Goal: Information Seeking & Learning: Learn about a topic

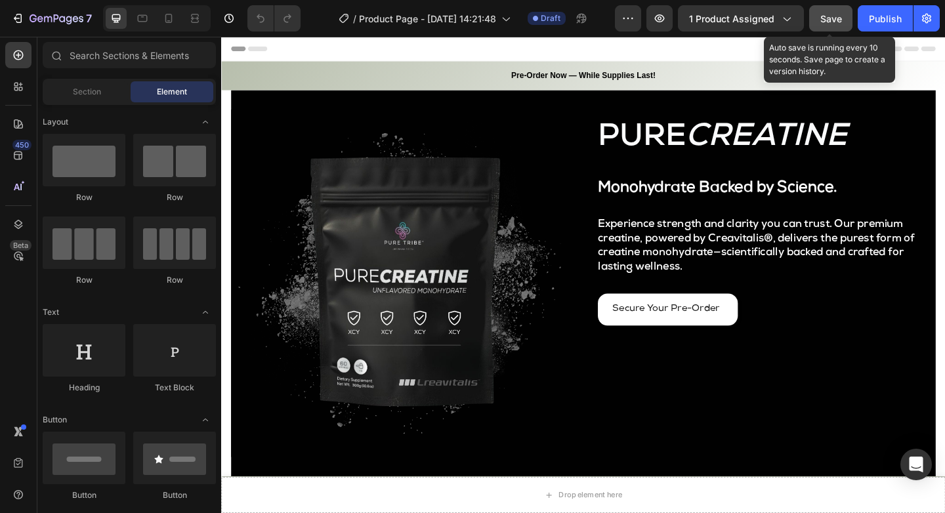
click at [825, 22] on span "Save" at bounding box center [831, 18] width 22 height 11
click at [835, 22] on span "Save" at bounding box center [831, 18] width 22 height 11
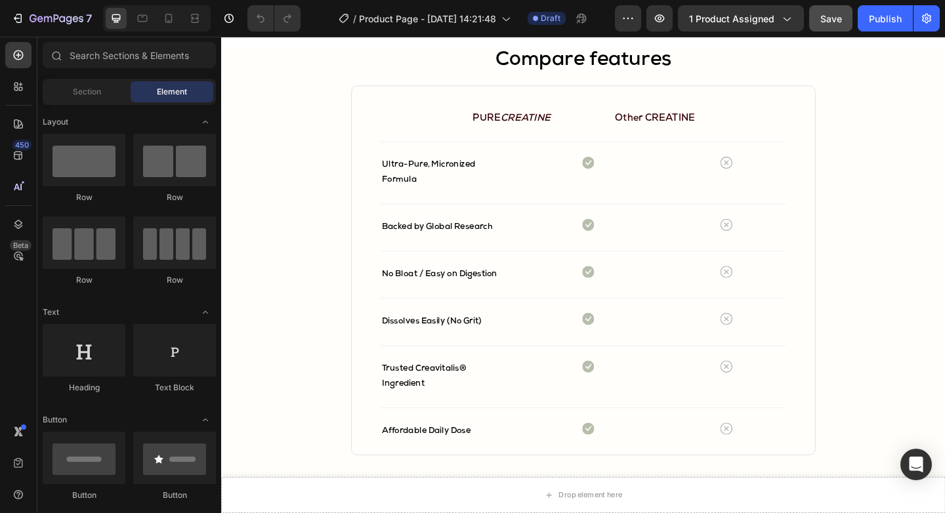
scroll to position [2506, 0]
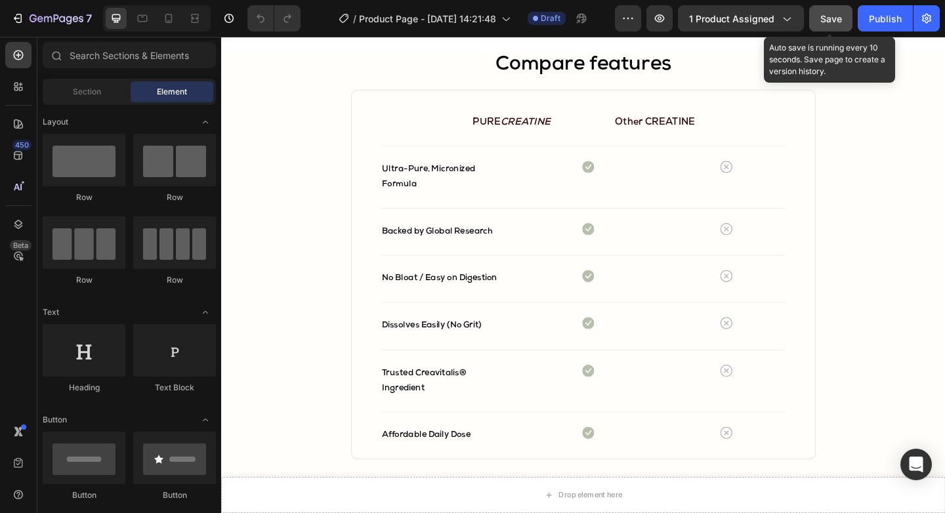
click at [844, 14] on button "Save" at bounding box center [830, 18] width 43 height 26
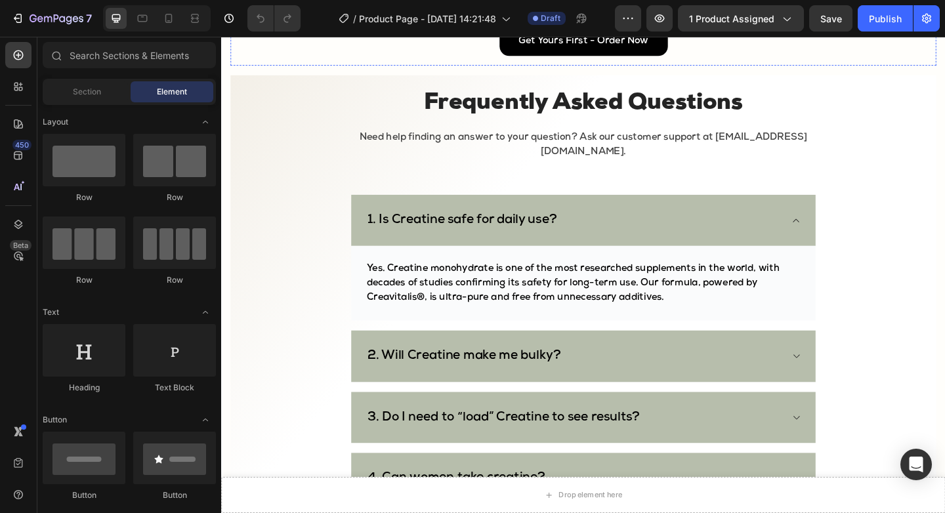
scroll to position [3037, 0]
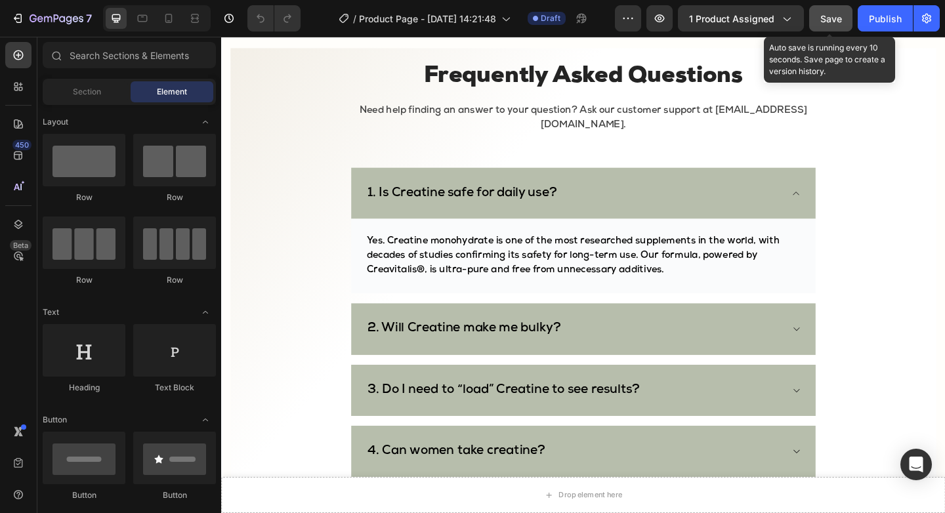
click at [816, 10] on button "Save" at bounding box center [830, 18] width 43 height 26
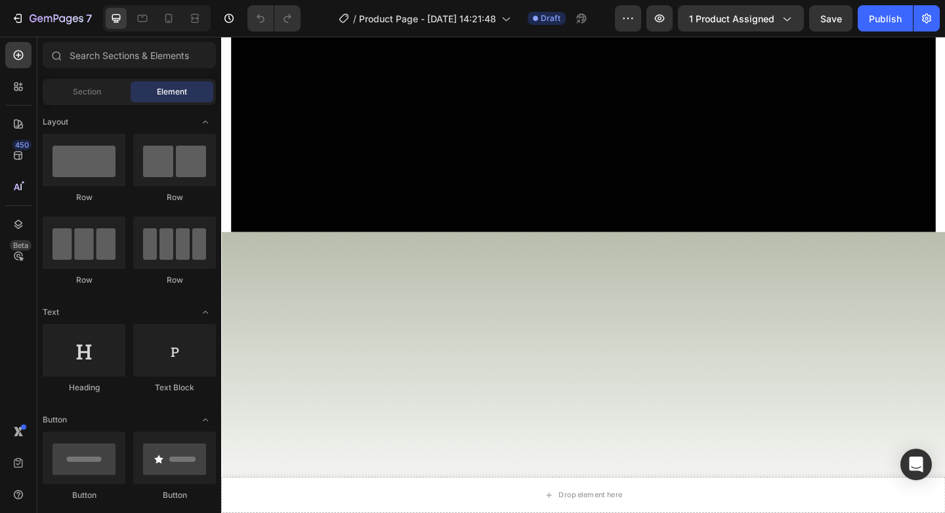
scroll to position [0, 0]
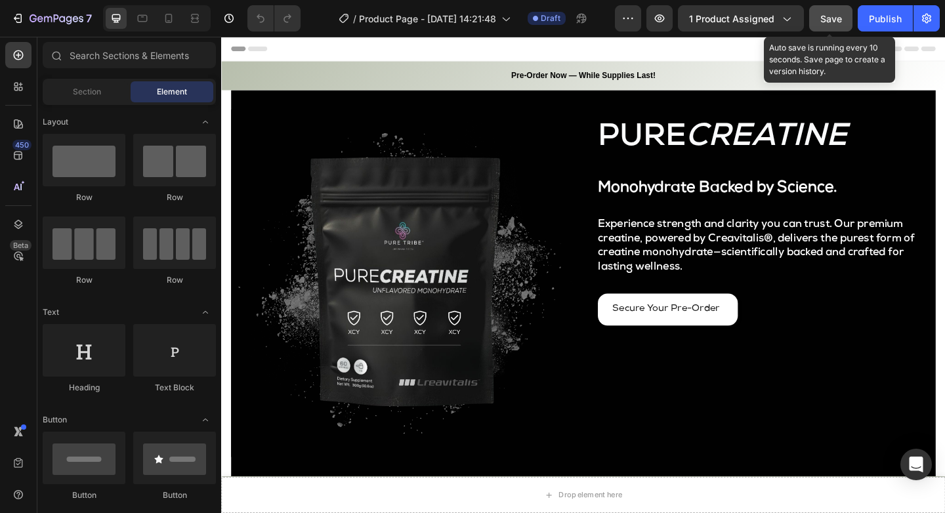
click at [840, 28] on button "Save" at bounding box center [830, 18] width 43 height 26
click at [842, 26] on button "Save" at bounding box center [830, 18] width 43 height 26
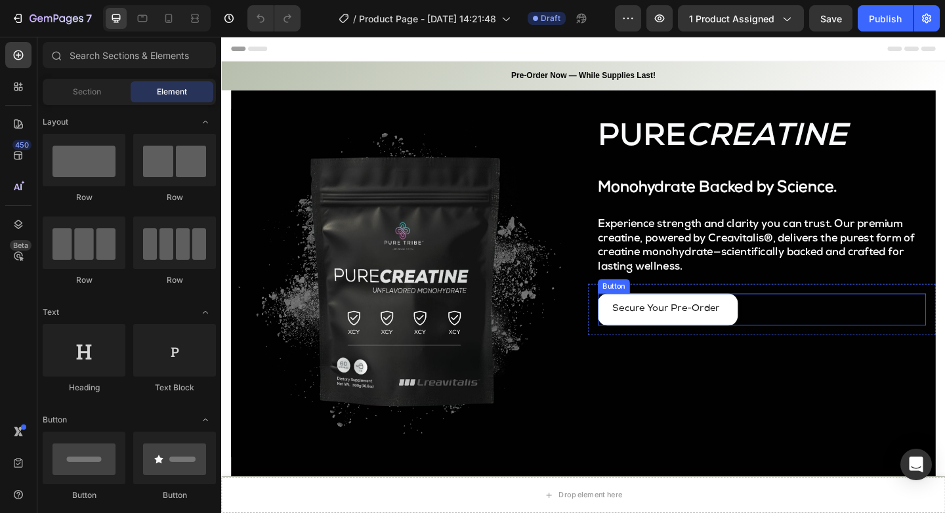
click at [754, 347] on link "Secure Your Pre-Order" at bounding box center [706, 333] width 152 height 35
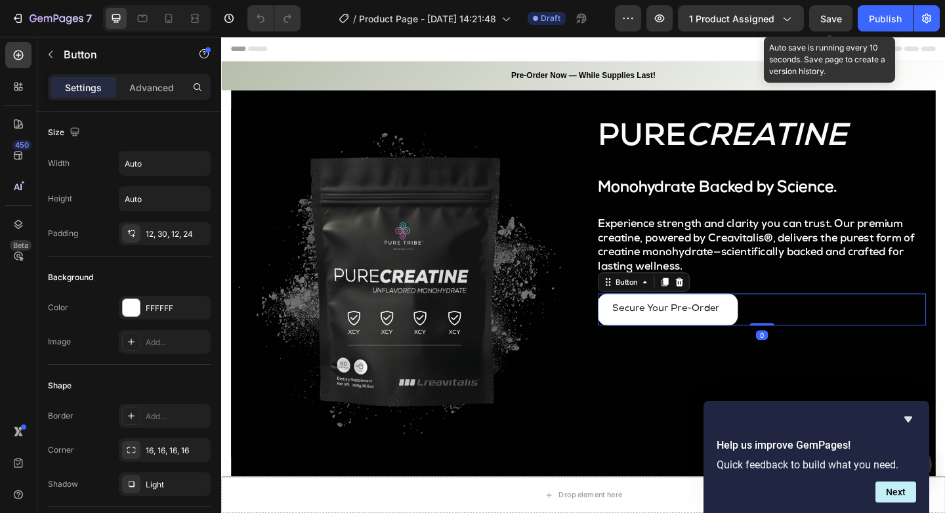
click at [825, 16] on span "Save" at bounding box center [831, 18] width 22 height 11
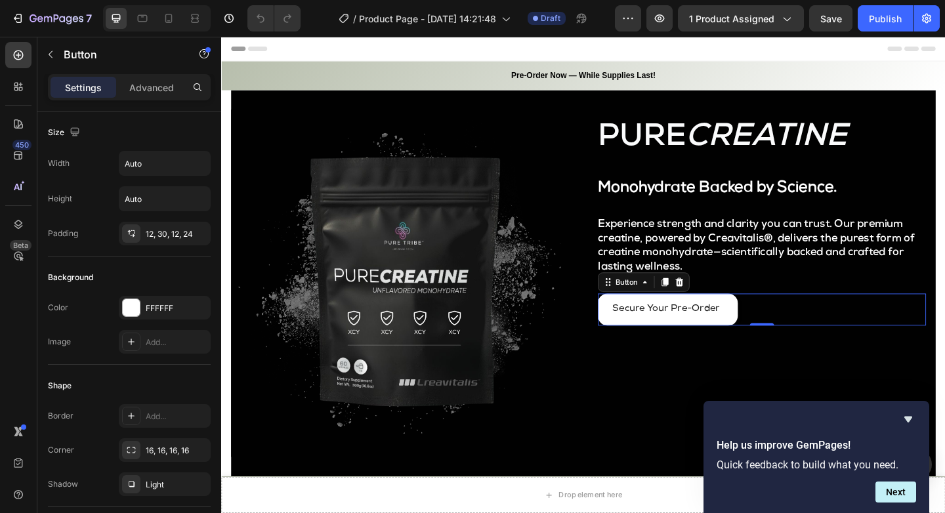
click at [922, 344] on div "Secure Your Pre-Order Button 0" at bounding box center [808, 333] width 357 height 35
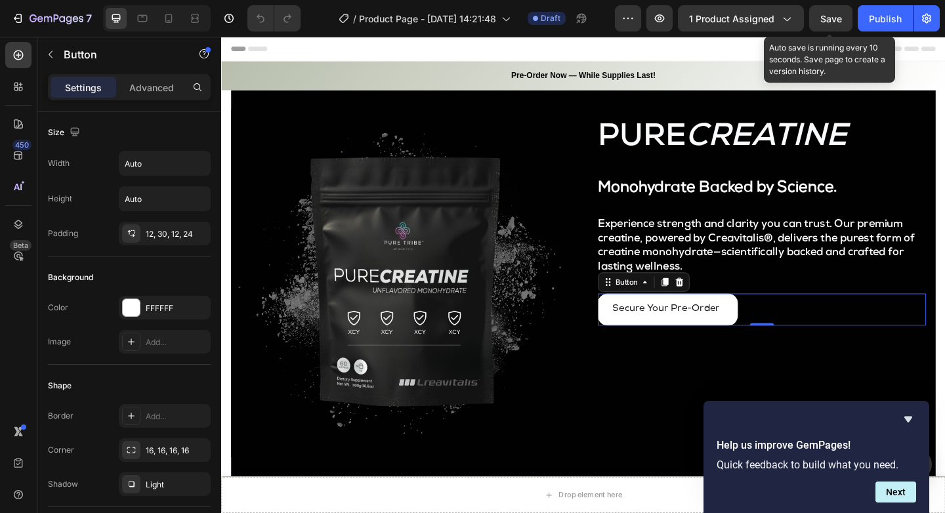
click at [836, 3] on div "7 / Product Page - [DATE] 14:21:48 Draft Preview 1 product assigned Save Auto s…" at bounding box center [472, 18] width 945 height 37
click at [831, 26] on button "Save" at bounding box center [830, 18] width 43 height 26
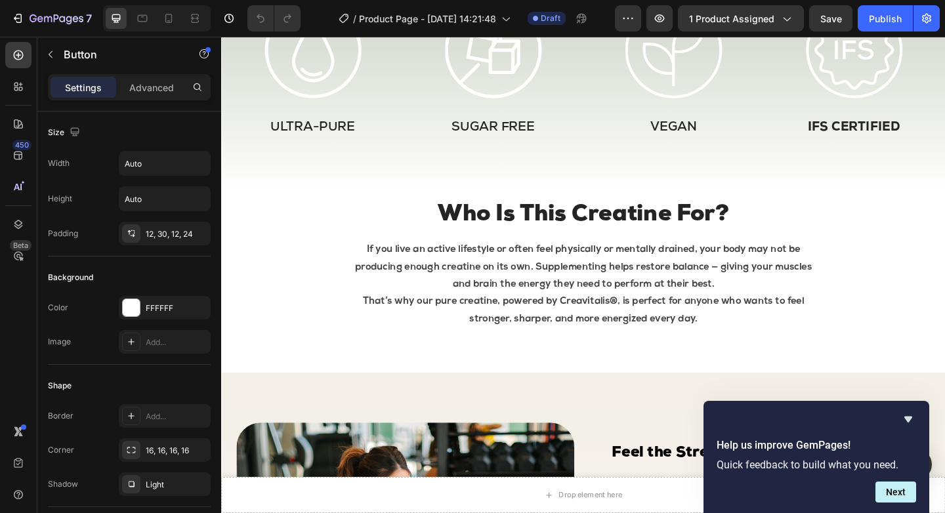
scroll to position [640, 0]
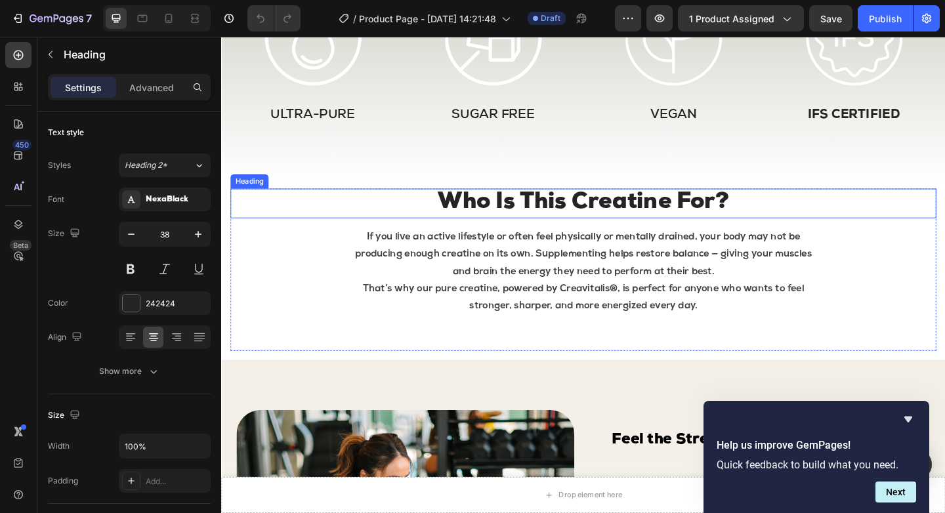
click at [606, 215] on h2 "Who Is This Creatine For?" at bounding box center [615, 218] width 768 height 33
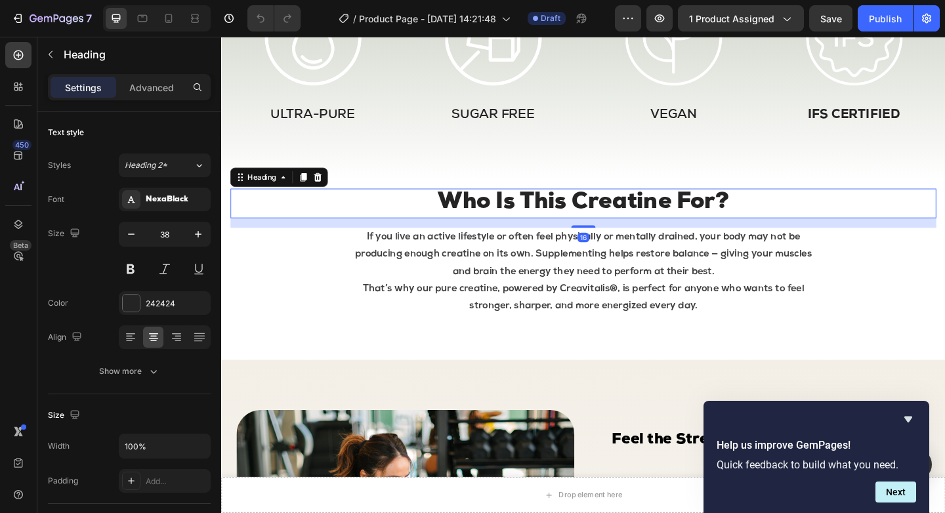
click at [606, 215] on h2 "Who Is This Creatine For?" at bounding box center [615, 218] width 768 height 33
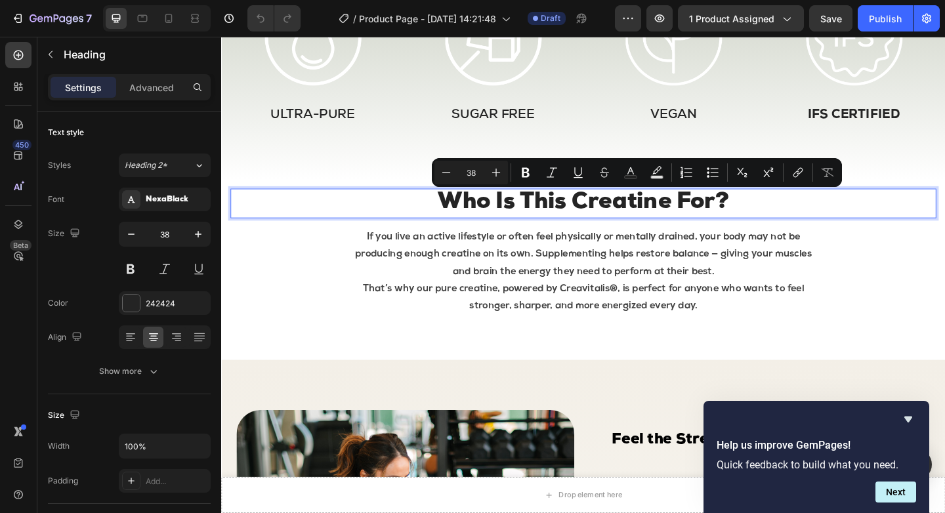
click at [606, 215] on p "Who Is This Creatine For?" at bounding box center [614, 218] width 765 height 30
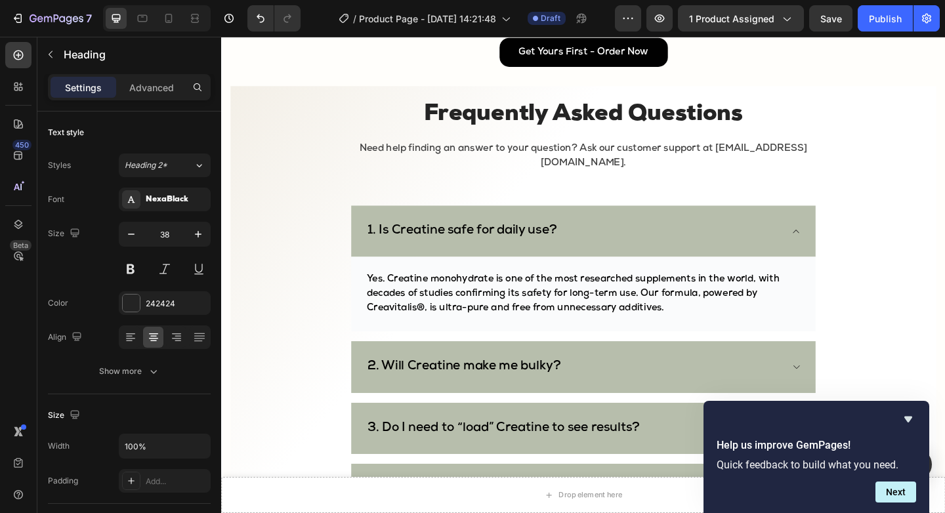
scroll to position [3005, 0]
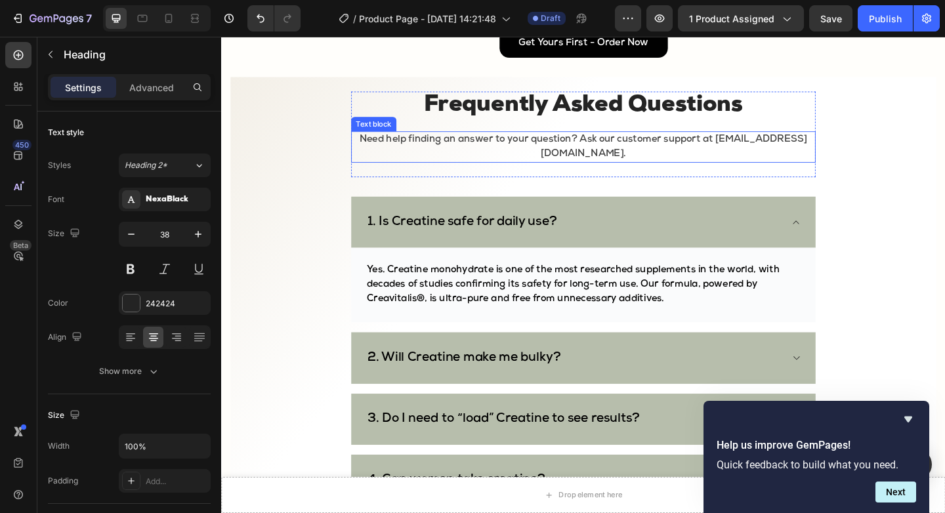
click at [633, 159] on p "Need help finding an answer to your question? Ask our customer support at [EMAI…" at bounding box center [614, 156] width 503 height 31
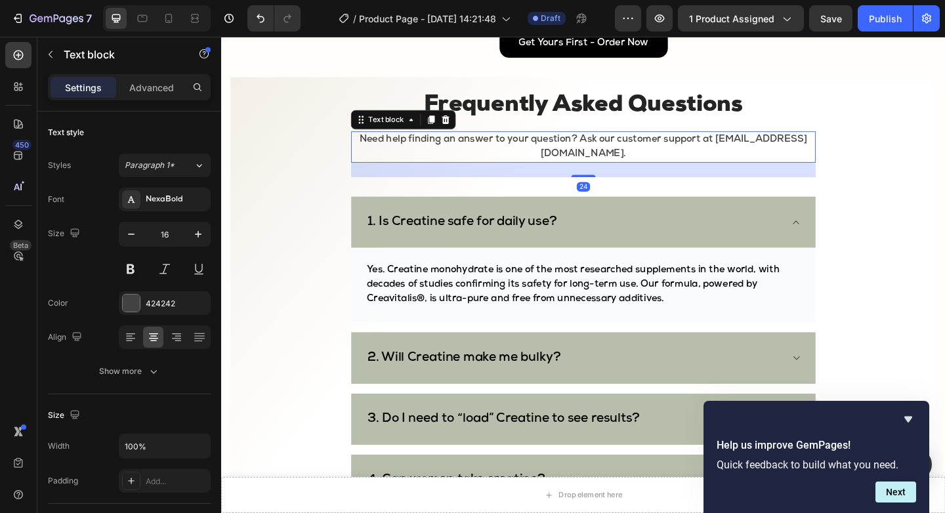
click at [633, 159] on p "Need help finding an answer to your question? Ask our customer support at [EMAI…" at bounding box center [614, 156] width 503 height 31
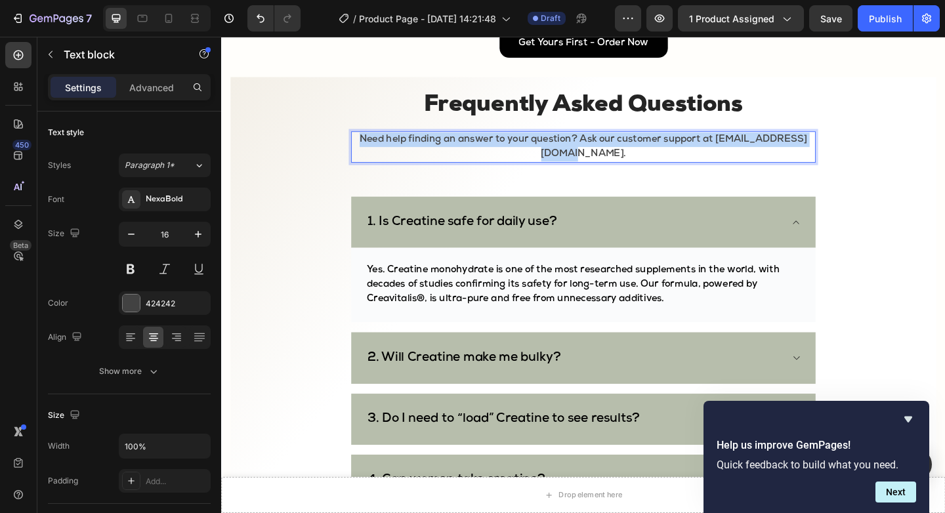
click at [633, 159] on p "Need help finding an answer to your question? Ask our customer support at [EMAI…" at bounding box center [614, 156] width 503 height 31
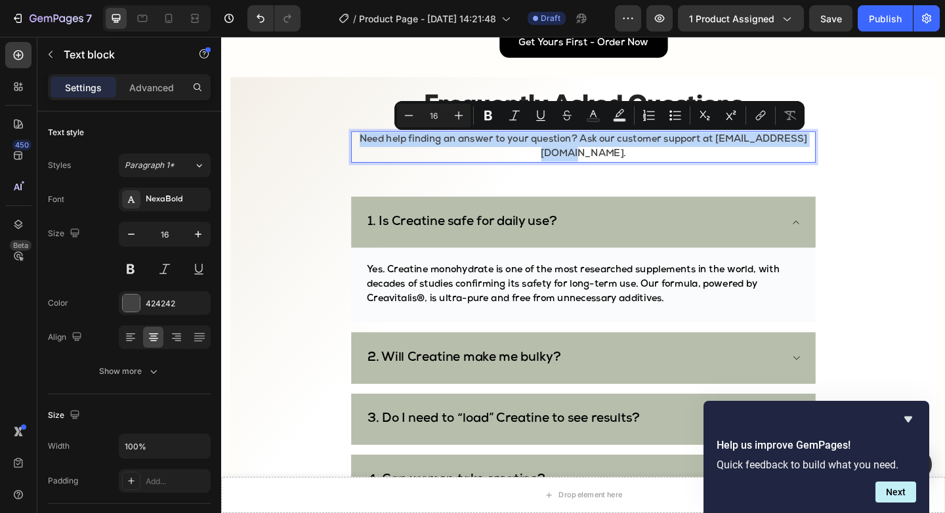
click at [625, 163] on p "Need help finding an answer to your question? Ask our customer support at [EMAI…" at bounding box center [614, 156] width 503 height 31
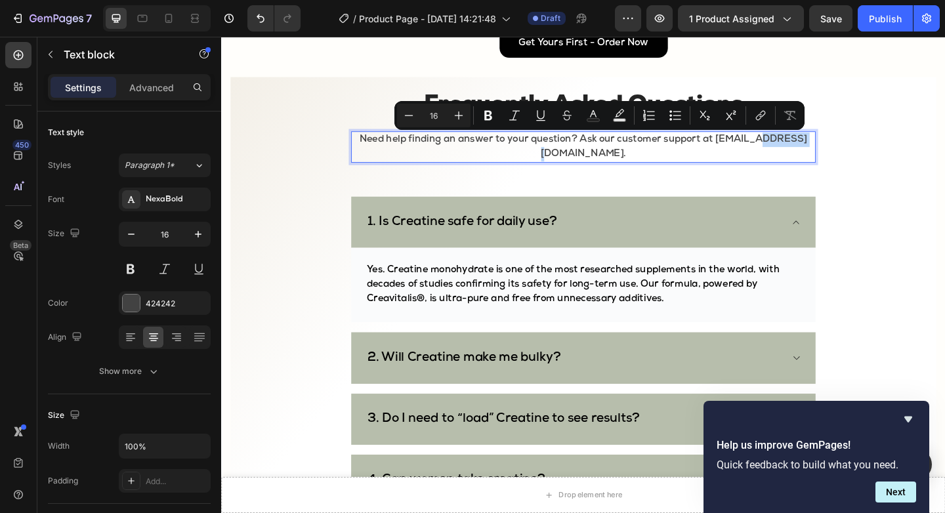
click at [625, 163] on p "Need help finding an answer to your question? Ask our customer support at [EMAI…" at bounding box center [614, 156] width 503 height 31
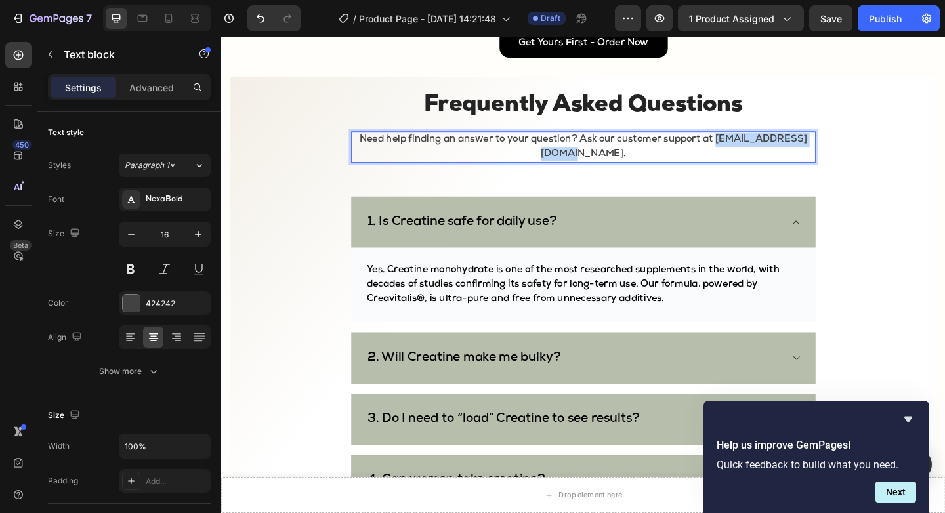
drag, startPoint x: 537, startPoint y: 165, endPoint x: 691, endPoint y: 167, distance: 154.2
click at [691, 167] on p "Need help finding an answer to your question? Ask our customer support at [EMAI…" at bounding box center [614, 156] width 503 height 31
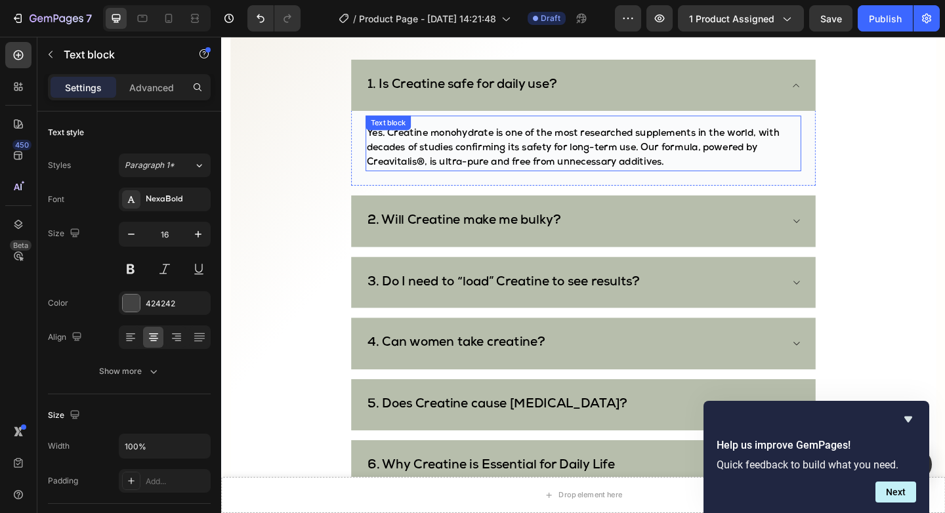
scroll to position [3138, 0]
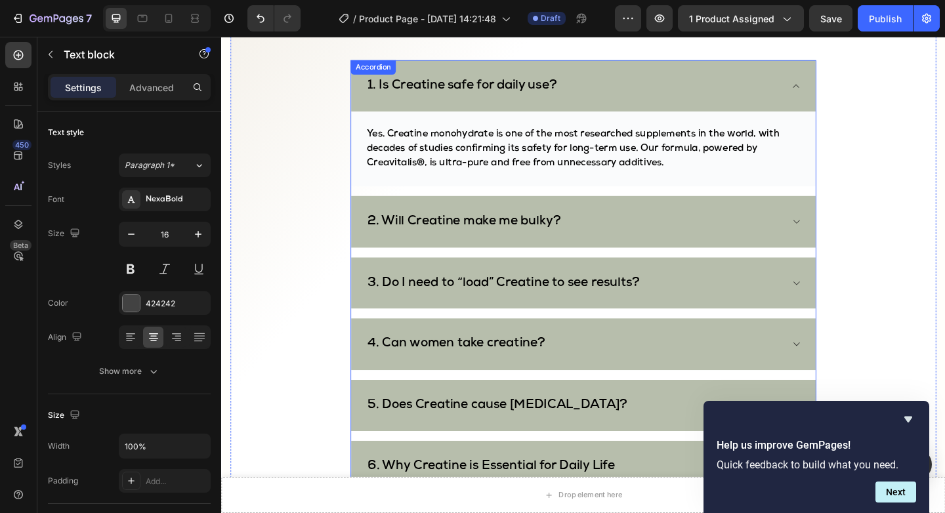
click at [410, 93] on strong "1. Is Creatine safe for daily use?" at bounding box center [483, 90] width 206 height 14
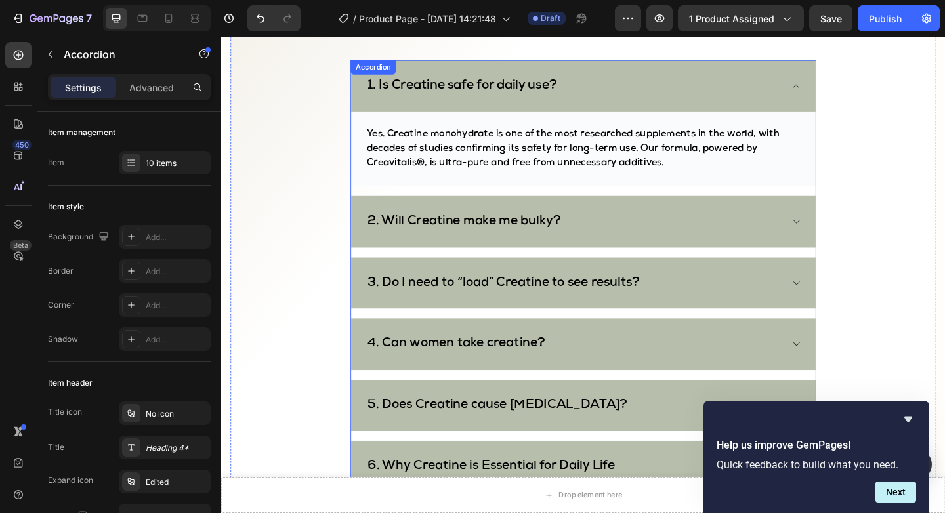
click at [410, 93] on strong "1. Is Creatine safe for daily use?" at bounding box center [483, 90] width 206 height 14
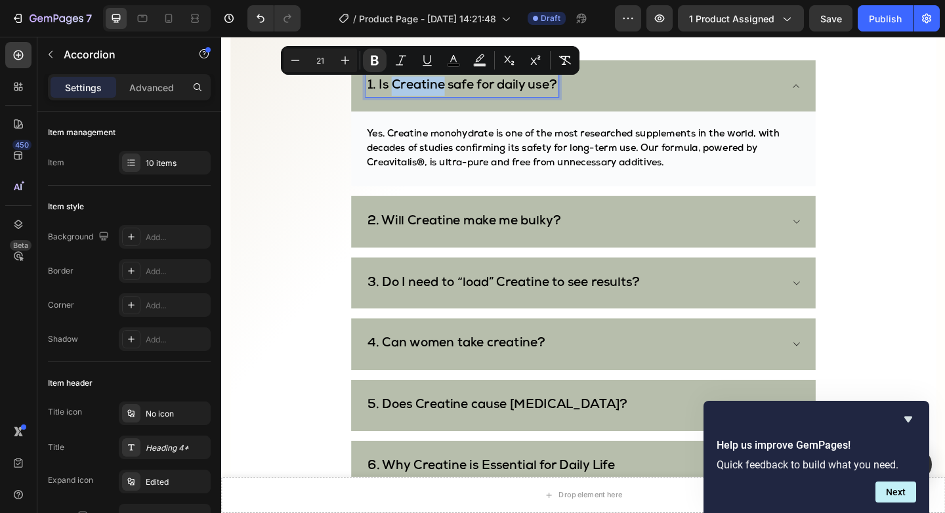
click at [409, 91] on strong "1. Is Creatine safe for daily use?" at bounding box center [483, 90] width 206 height 14
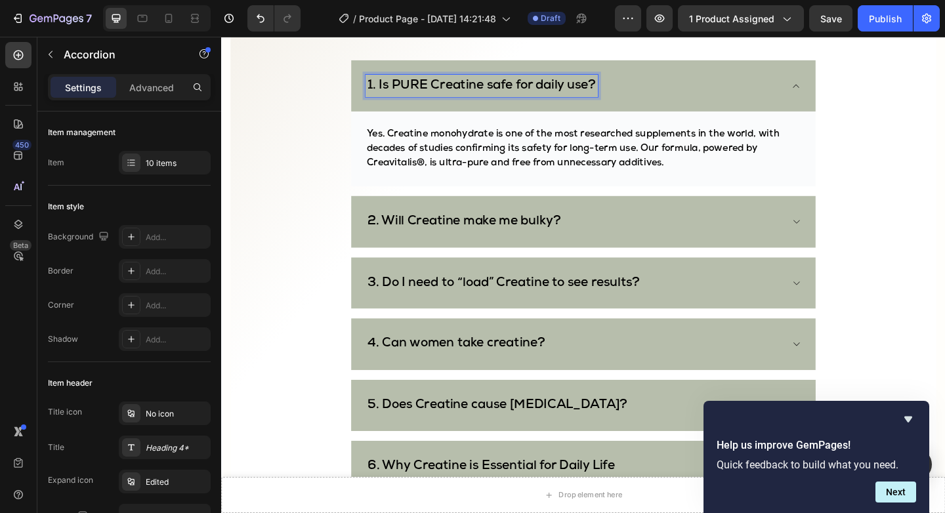
click at [431, 243] on strong "2. Will Creatine make me bulky?" at bounding box center [485, 238] width 211 height 14
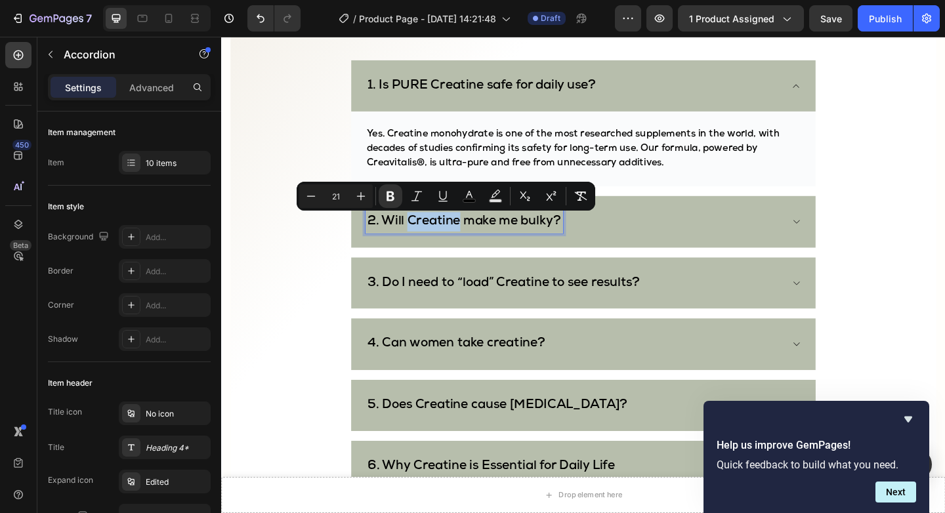
click at [430, 239] on strong "2. Will Creatine make me bulky?" at bounding box center [485, 238] width 211 height 14
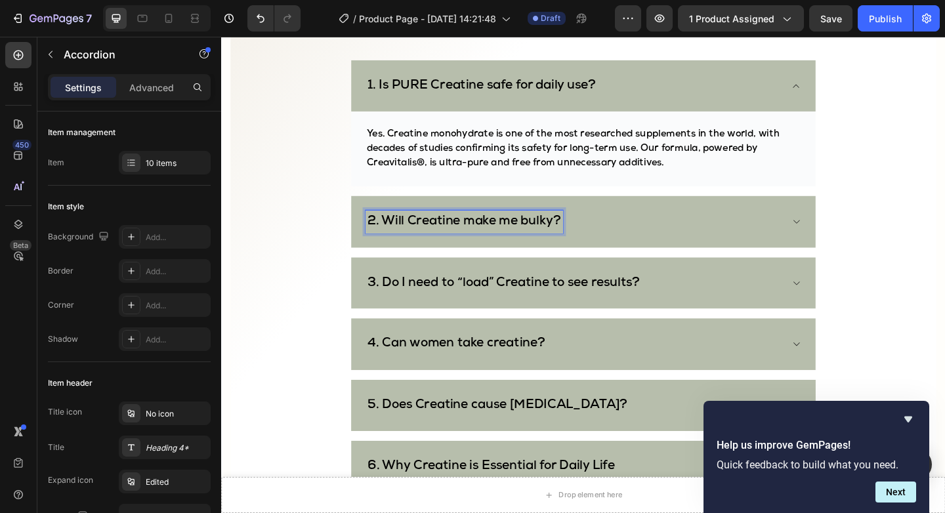
click at [425, 239] on strong "2. Will Creatine make me bulky?" at bounding box center [485, 238] width 211 height 14
click at [859, 229] on div "2. Will PURE Creatine make me bulky?" at bounding box center [614, 238] width 505 height 56
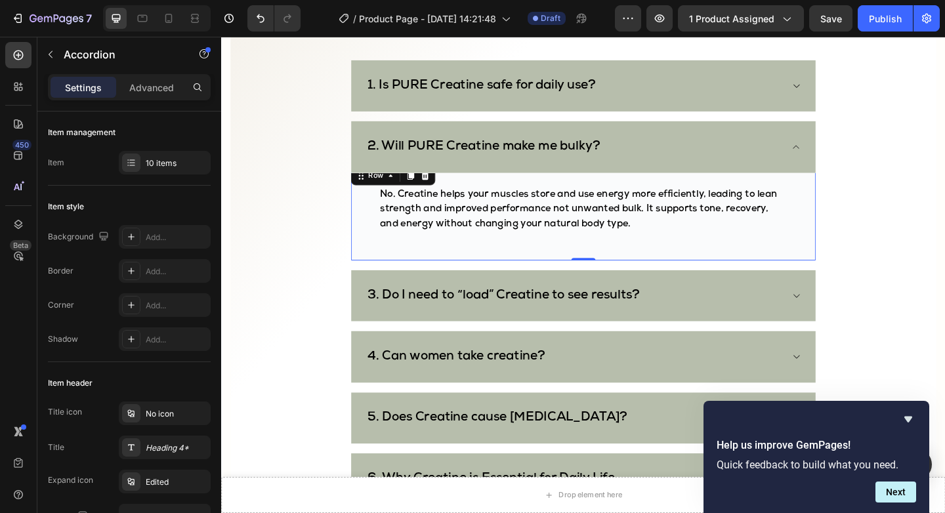
click at [847, 234] on div "No. Creatine helps your muscles store and use energy more efficiently, leading …" at bounding box center [614, 228] width 505 height 106
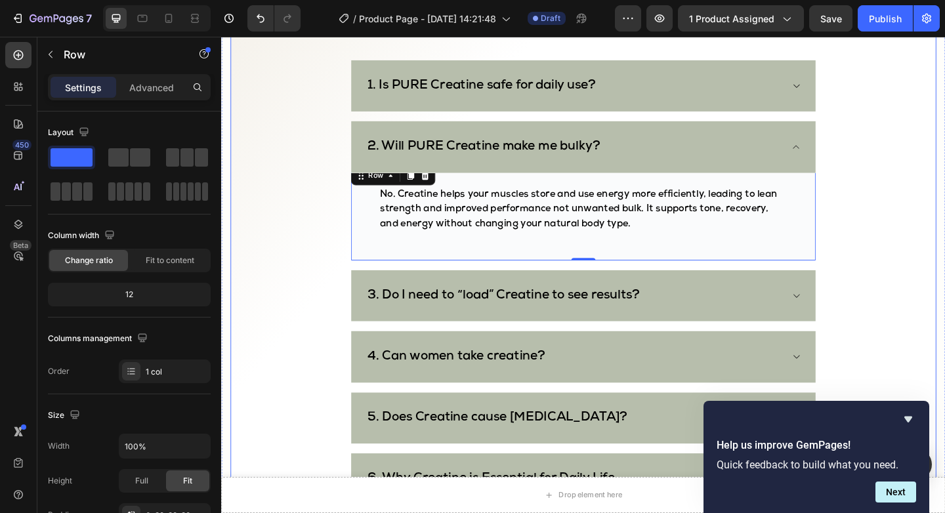
click at [927, 198] on div "Frequently Asked Questions Heading Need help finding an answer to your question…" at bounding box center [615, 388] width 768 height 849
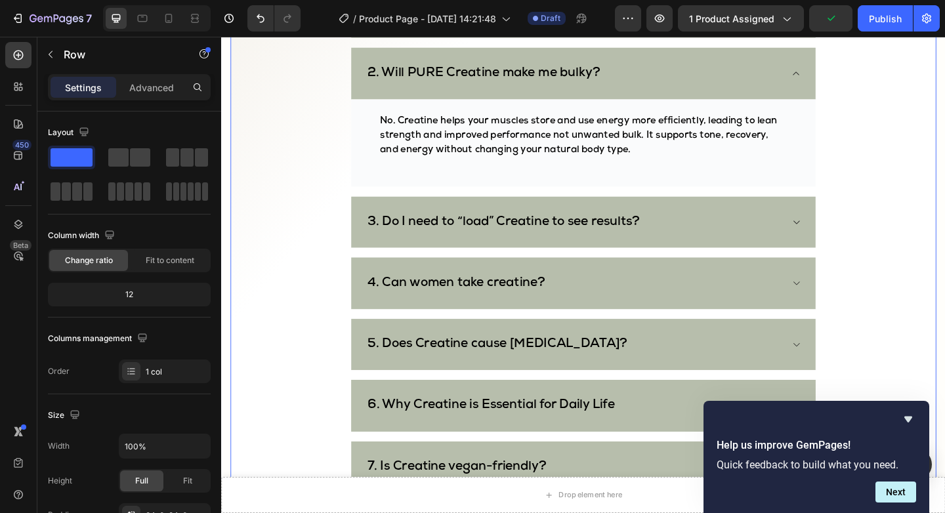
scroll to position [3223, 0]
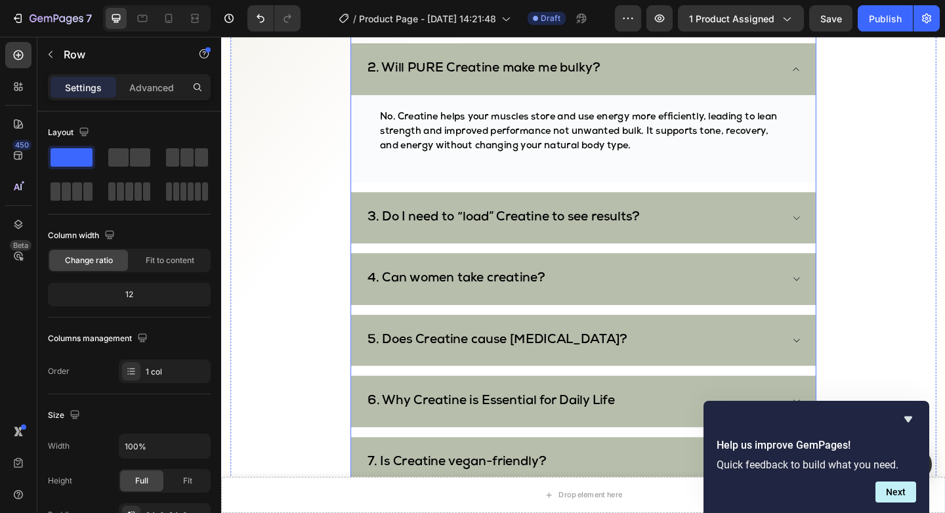
click at [842, 234] on icon at bounding box center [846, 234] width 10 height 10
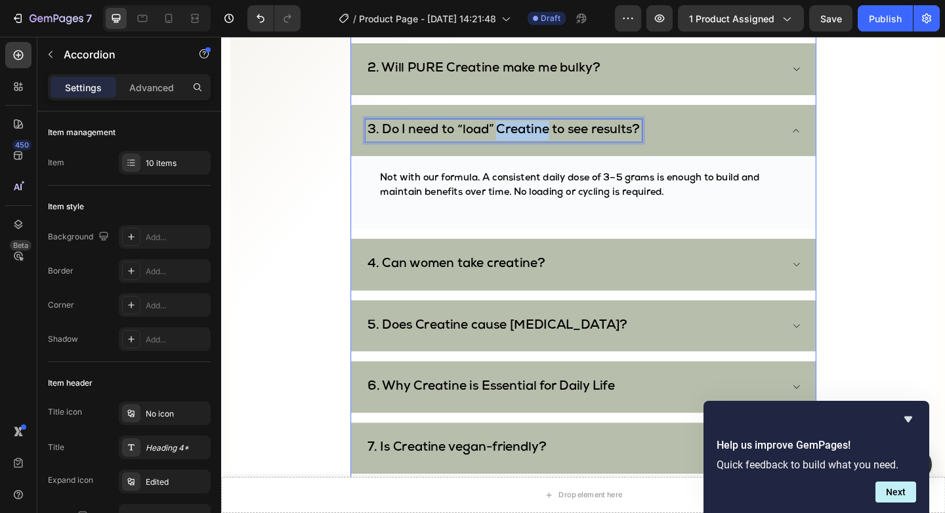
click at [524, 136] on strong "3. Do I need to “load” Creatine to see results?" at bounding box center [528, 139] width 297 height 14
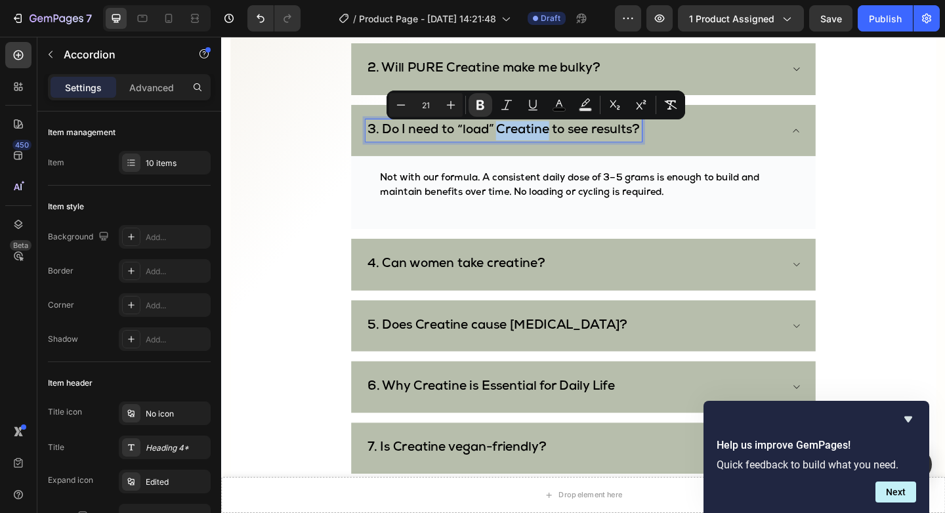
click at [524, 136] on strong "3. Do I need to “load” Creatine to see results?" at bounding box center [528, 139] width 297 height 14
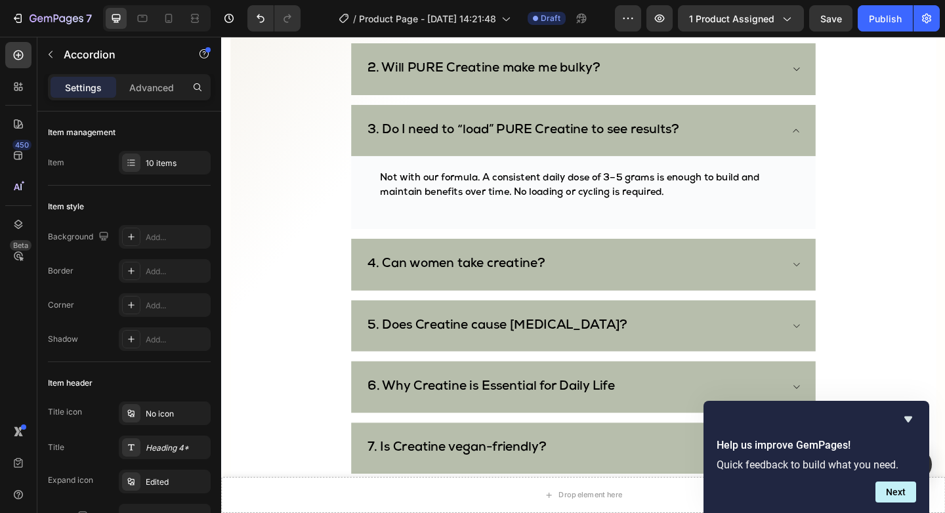
click at [843, 138] on icon at bounding box center [846, 139] width 10 height 10
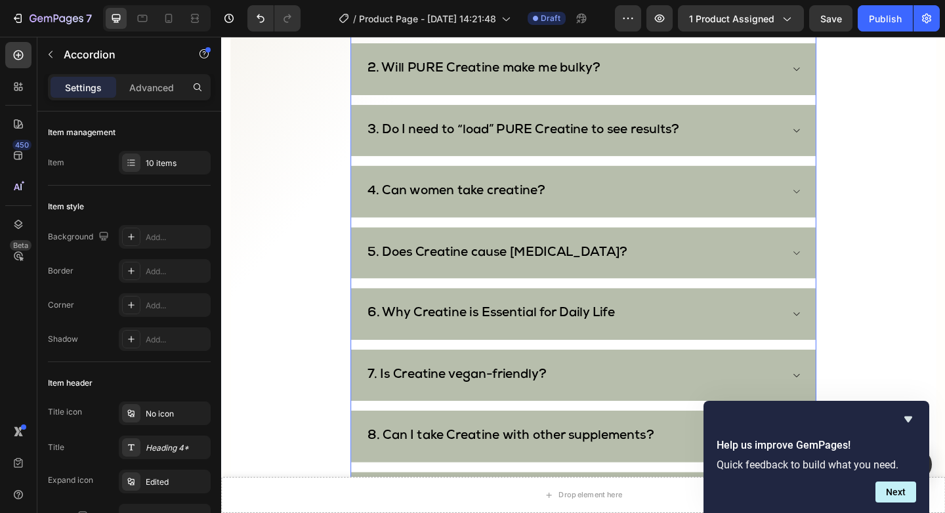
click at [848, 214] on div "4. Can women take creatine?" at bounding box center [614, 205] width 505 height 56
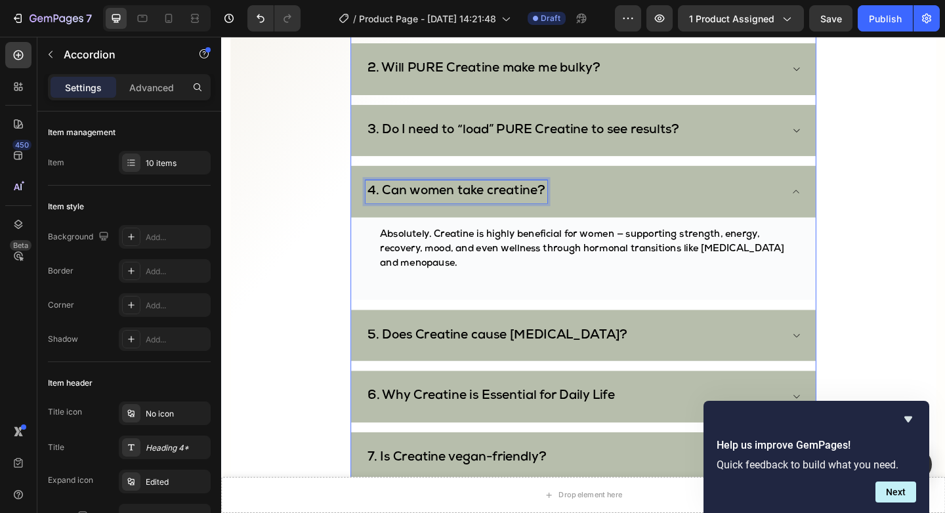
click at [510, 203] on strong "4. Can women take creatine?" at bounding box center [477, 205] width 194 height 14
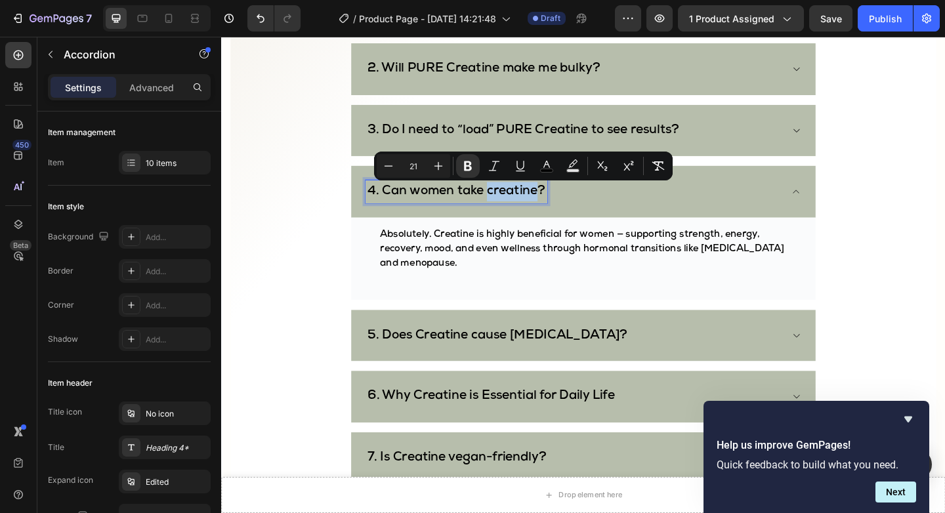
click at [509, 203] on strong "4. Can women take creatine?" at bounding box center [477, 205] width 194 height 14
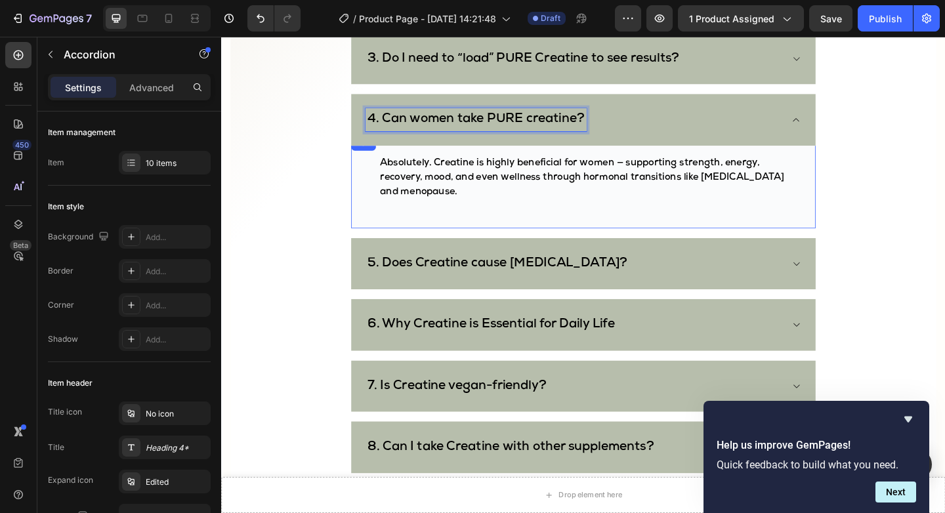
scroll to position [3306, 0]
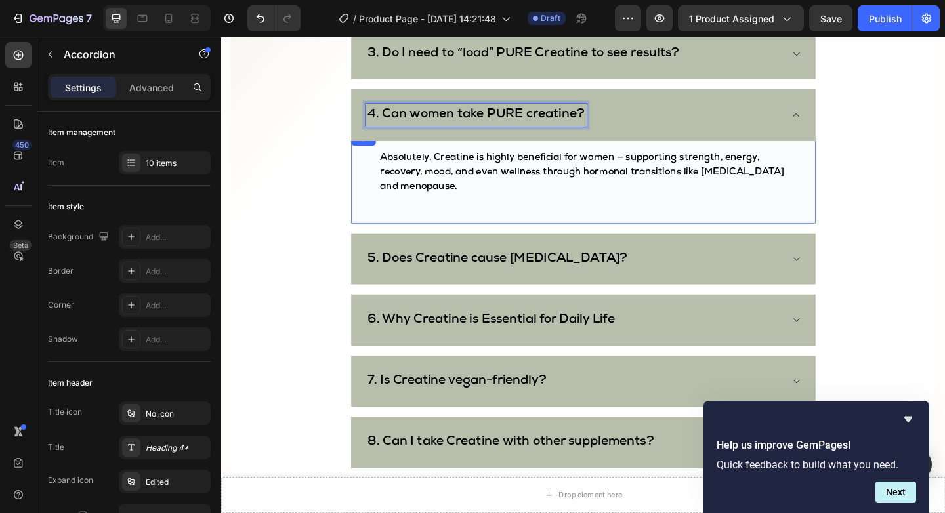
click at [848, 279] on icon at bounding box center [846, 279] width 10 height 10
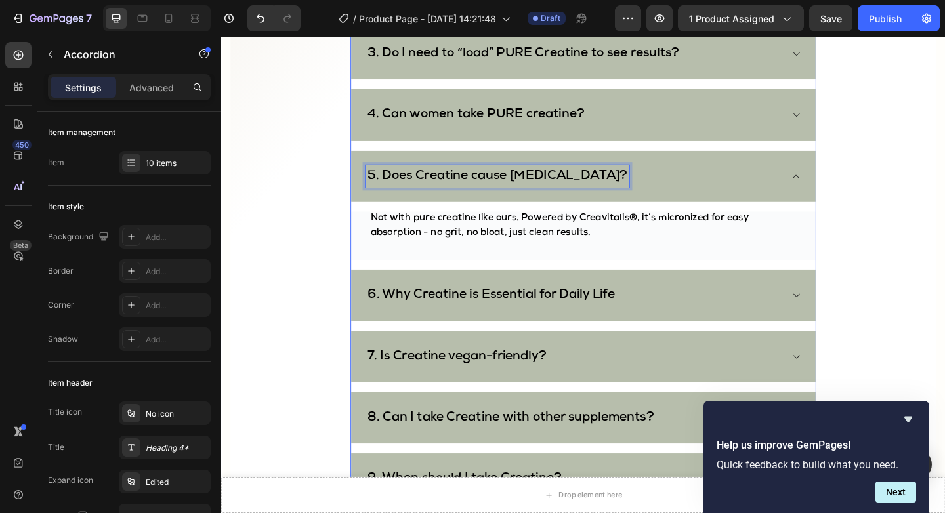
click at [490, 191] on strong "5. Does Creatine cause [MEDICAL_DATA]?" at bounding box center [521, 189] width 283 height 14
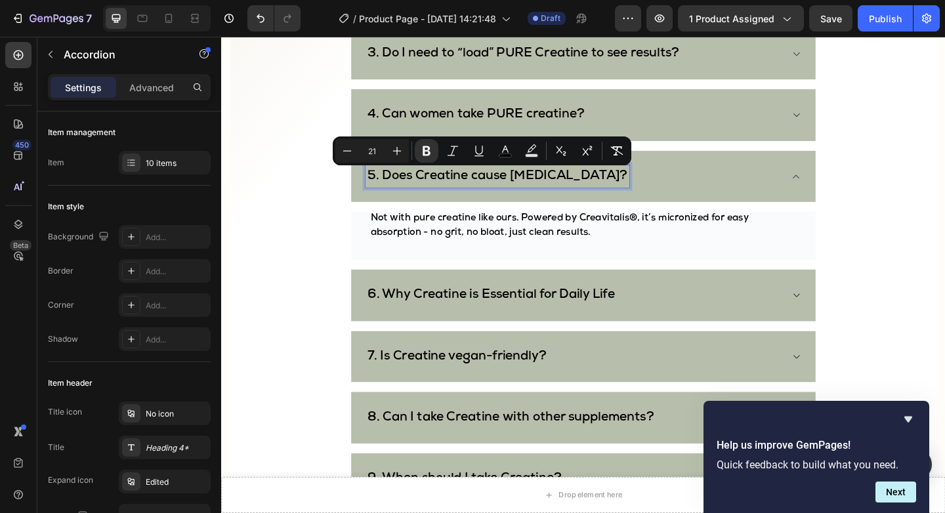
click at [431, 184] on strong "5. Does Creatine cause [MEDICAL_DATA]?" at bounding box center [521, 189] width 283 height 14
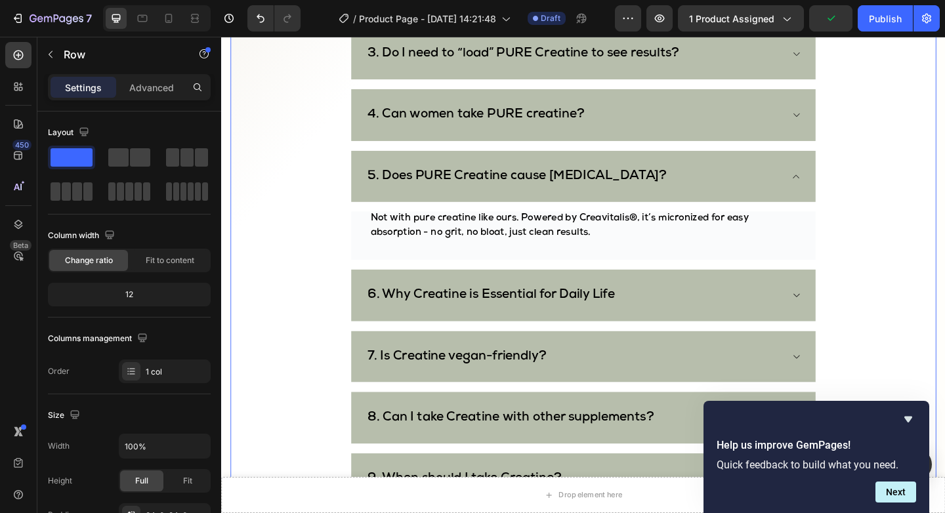
click at [909, 245] on div "Frequently Asked Questions Heading Need help finding an answer to your question…" at bounding box center [615, 204] width 768 height 817
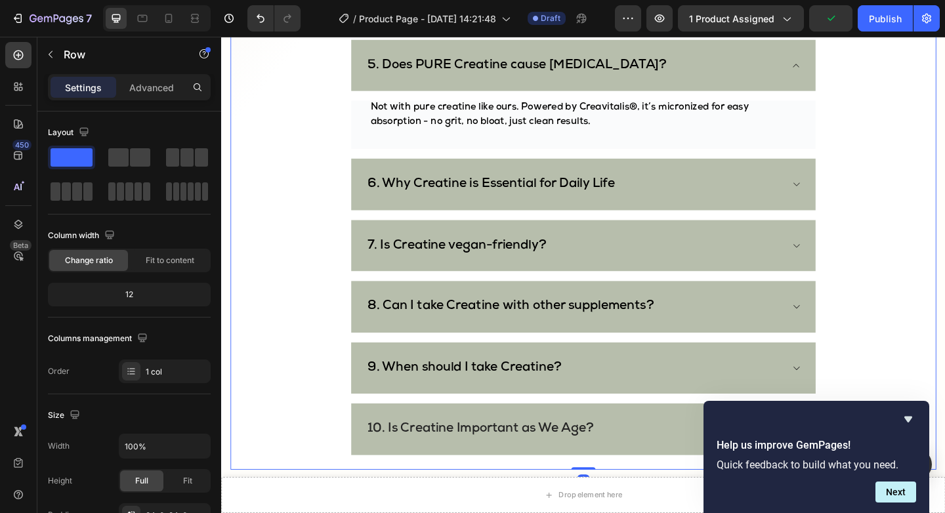
scroll to position [3428, 0]
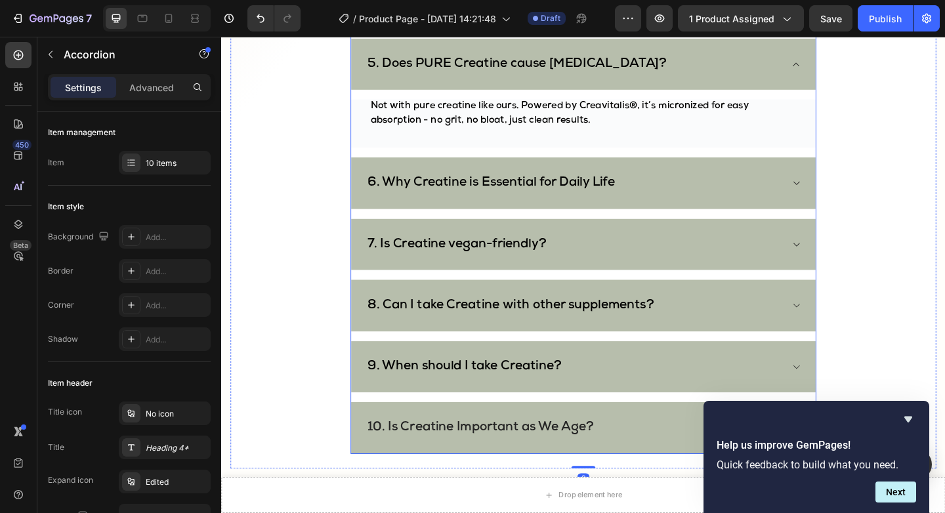
click at [850, 194] on icon at bounding box center [846, 196] width 10 height 10
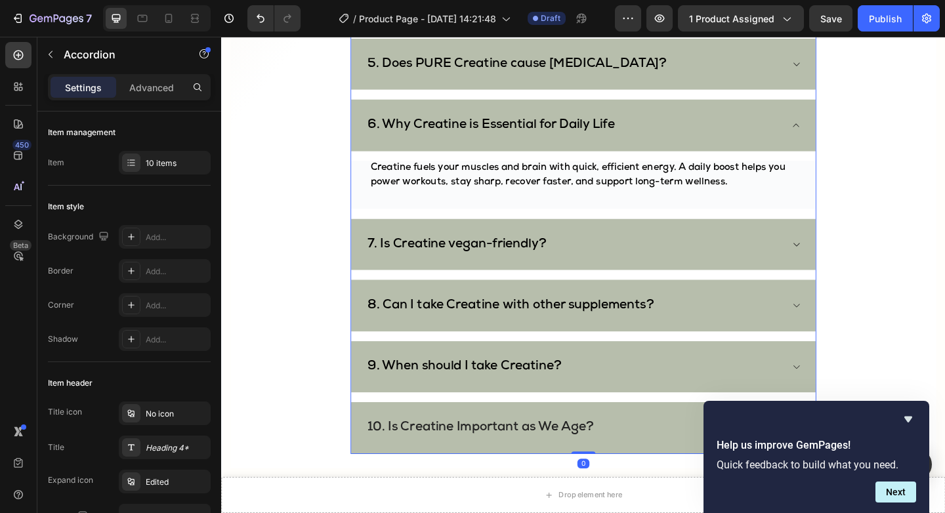
click at [430, 120] on div "6. Why Creatine is Essential for Daily Life" at bounding box center [614, 133] width 505 height 56
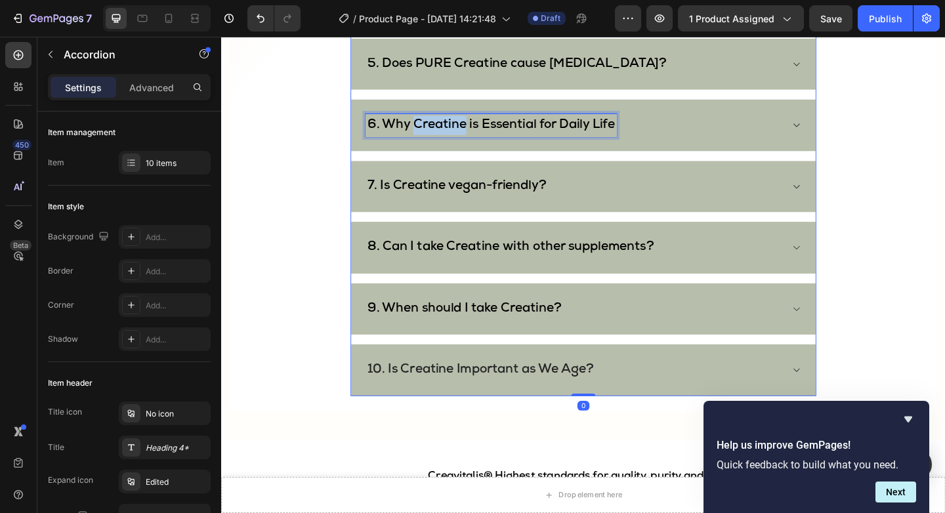
click at [430, 133] on strong "6. Why Creatine is Essential for Daily Life" at bounding box center [514, 133] width 269 height 14
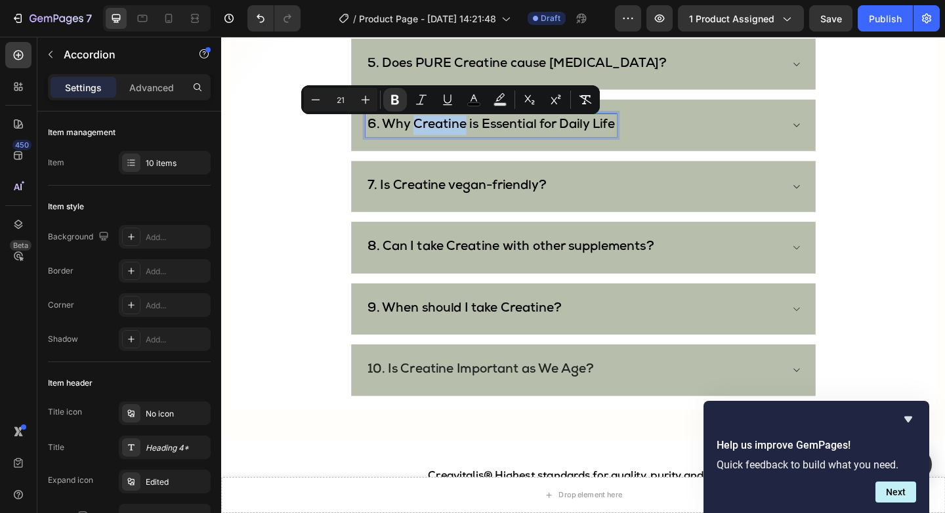
click at [430, 133] on strong "6. Why Creatine is Essential for Daily Life" at bounding box center [514, 133] width 269 height 14
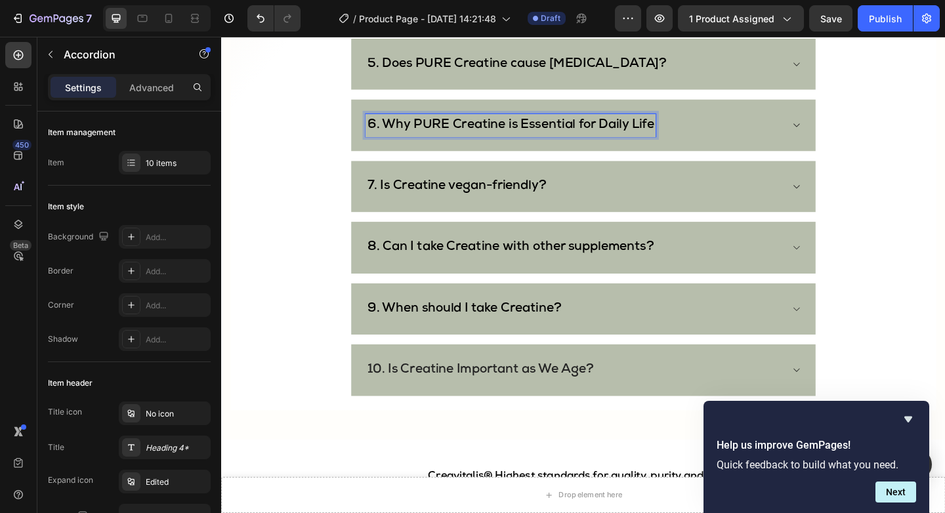
click at [844, 196] on icon at bounding box center [846, 200] width 10 height 10
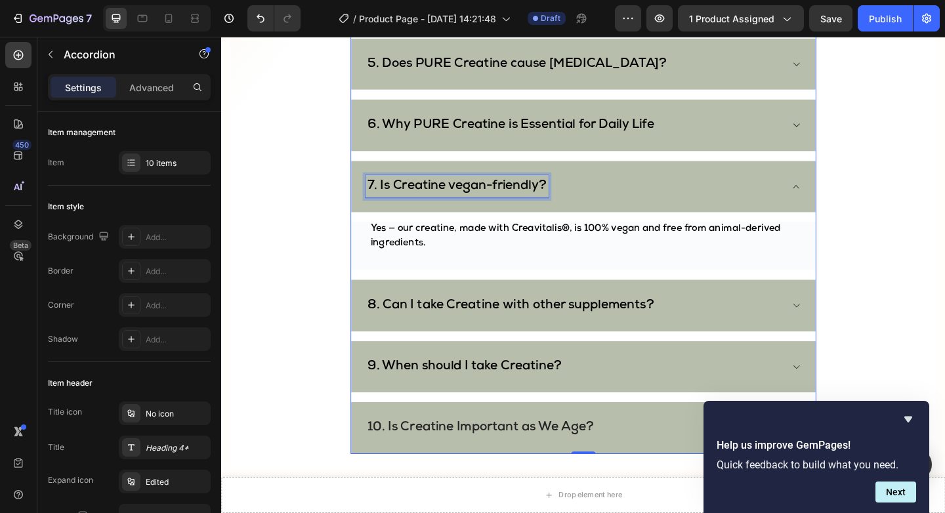
click at [411, 199] on strong "7. Is Creatine vegan-friendly?" at bounding box center [477, 200] width 195 height 14
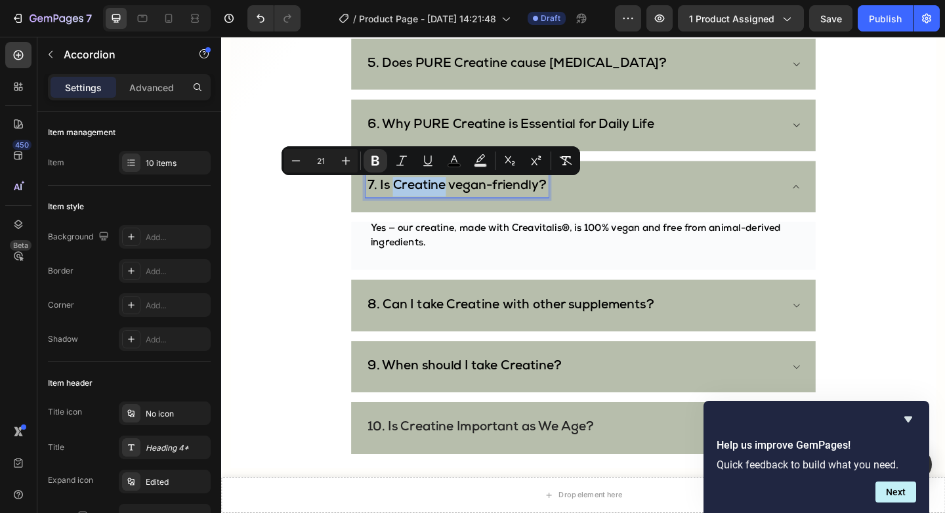
click at [411, 199] on strong "7. Is Creatine vegan-friendly?" at bounding box center [477, 200] width 195 height 14
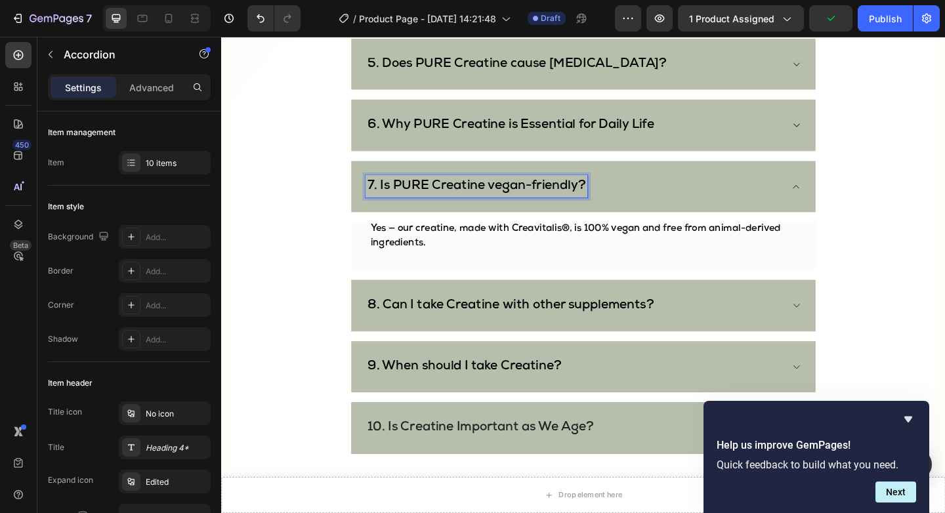
click at [838, 323] on div "8. Can I take Creatine with other supplements?" at bounding box center [614, 329] width 505 height 56
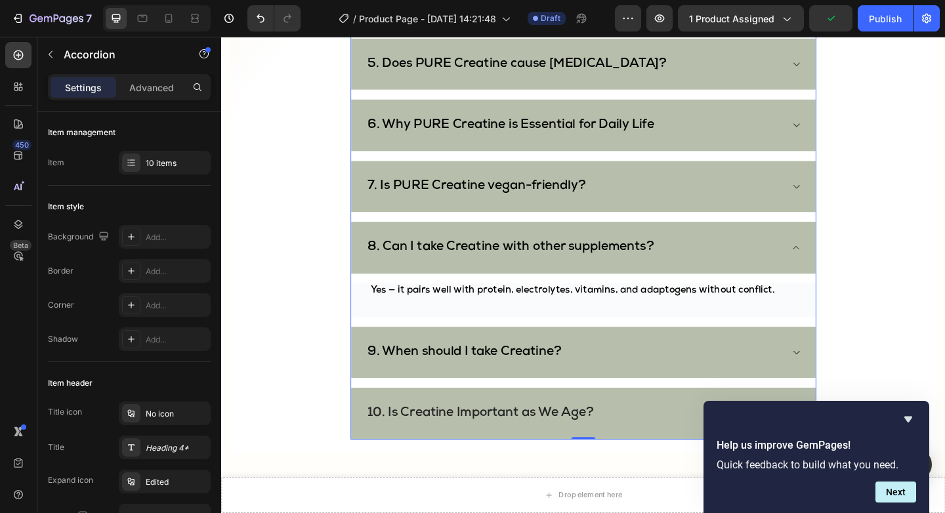
click at [468, 270] on strong "8. Can I take Creatine with other supplements?" at bounding box center [536, 266] width 312 height 14
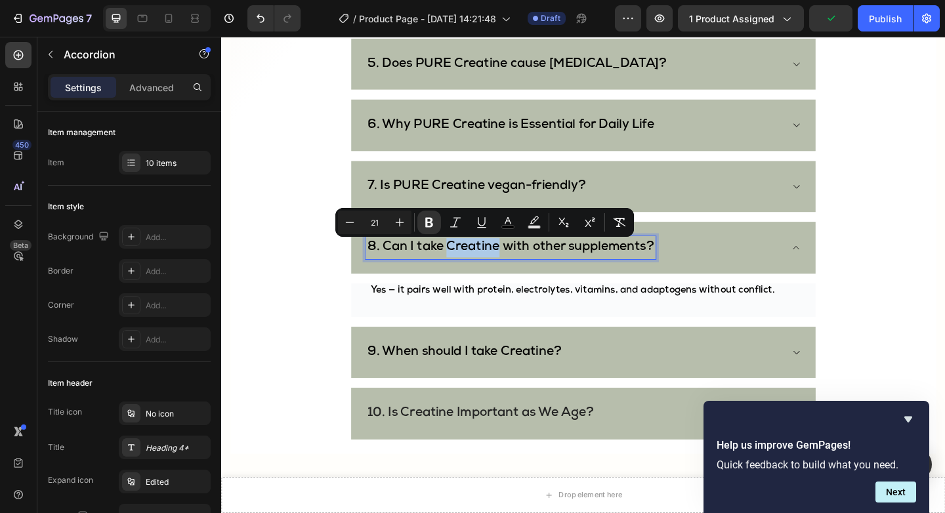
click at [466, 267] on strong "8. Can I take Creatine with other supplements?" at bounding box center [536, 266] width 312 height 14
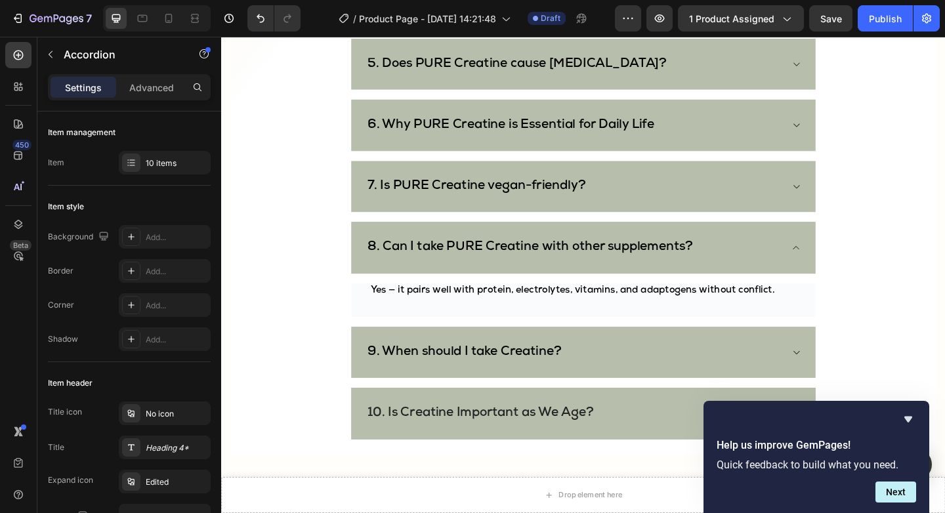
click at [844, 375] on icon at bounding box center [846, 380] width 10 height 10
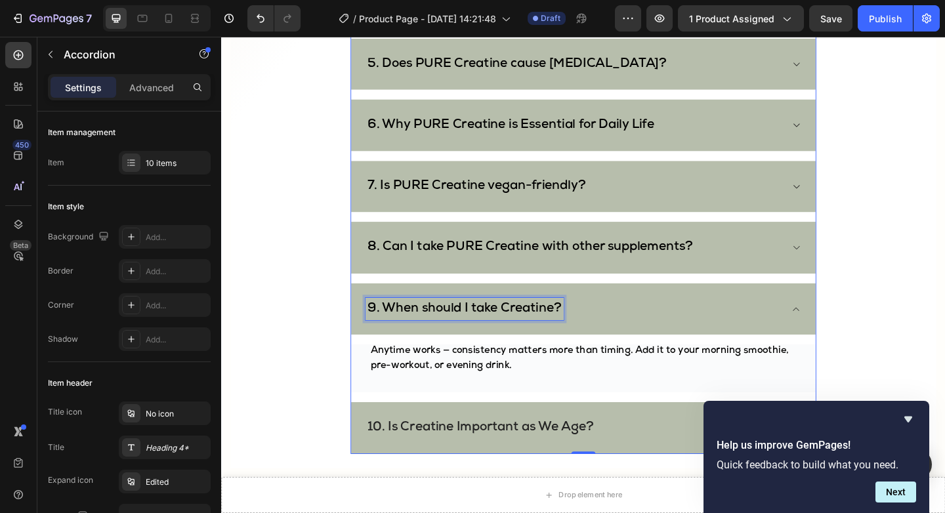
click at [524, 335] on strong "9. When should I take Creatine?" at bounding box center [485, 333] width 211 height 14
click at [531, 329] on strong "9. When should I take Creatine?" at bounding box center [485, 333] width 211 height 14
click at [527, 329] on strong "9. When should I take Creatine?" at bounding box center [485, 333] width 211 height 14
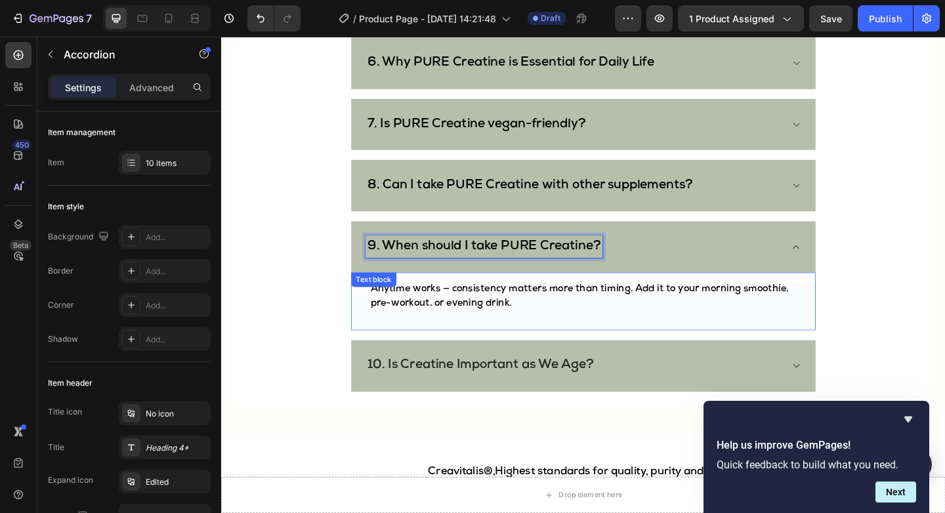
scroll to position [3498, 0]
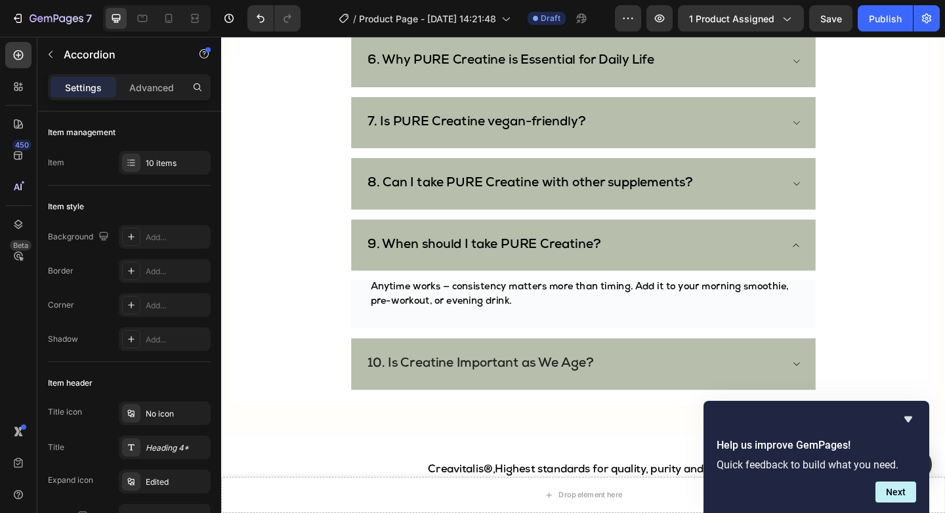
click at [850, 388] on icon at bounding box center [846, 393] width 10 height 10
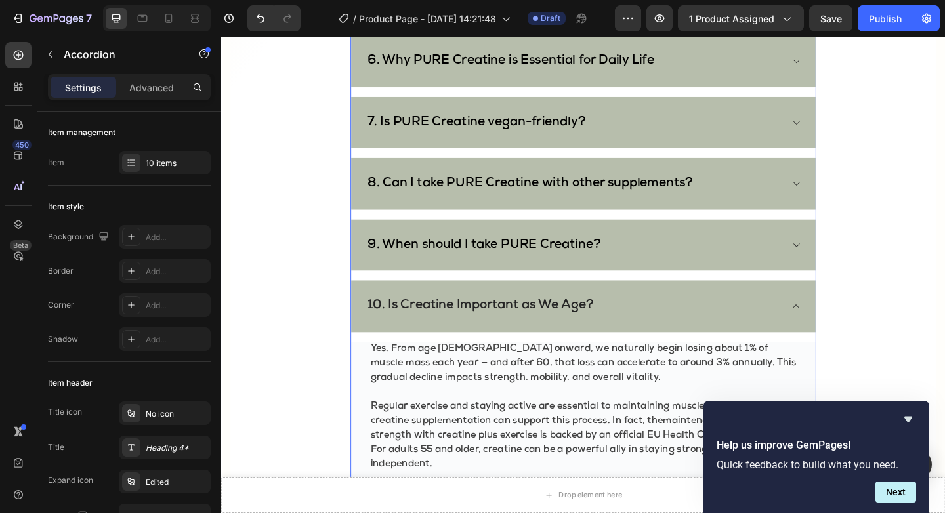
click at [417, 327] on p "10. Is Creatine Important as We Age?" at bounding box center [503, 330] width 246 height 21
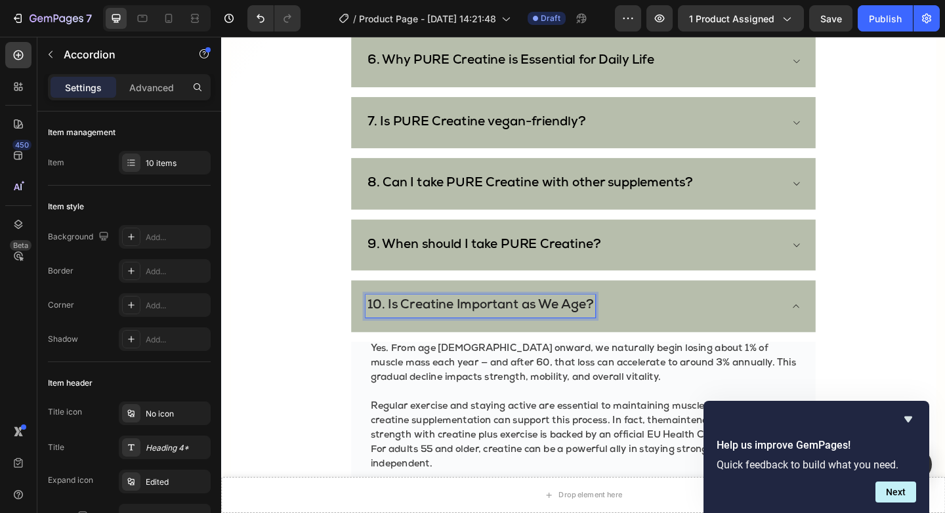
click at [419, 329] on p "10. Is Creatine Important as We Age?" at bounding box center [503, 330] width 246 height 21
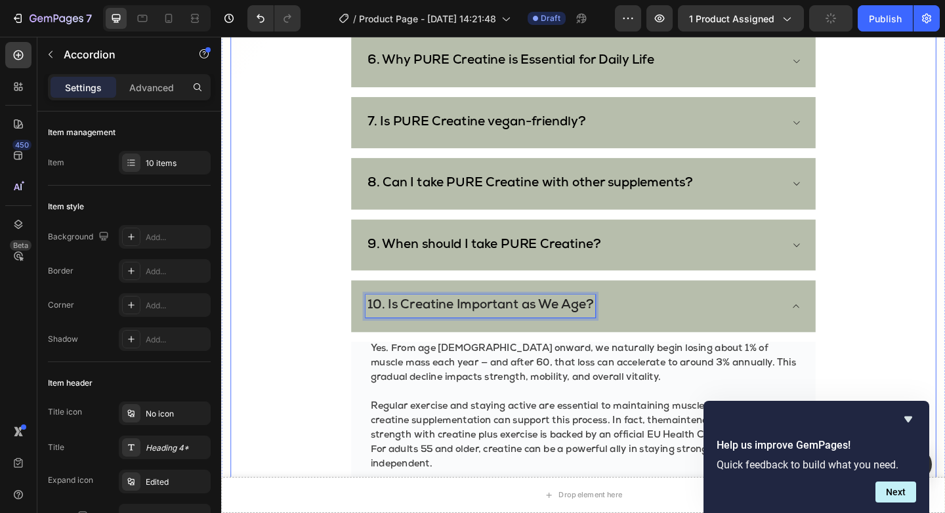
click at [944, 321] on div "Frequently Asked Questions Heading Need help finding an answer to your question…" at bounding box center [615, 67] width 768 height 927
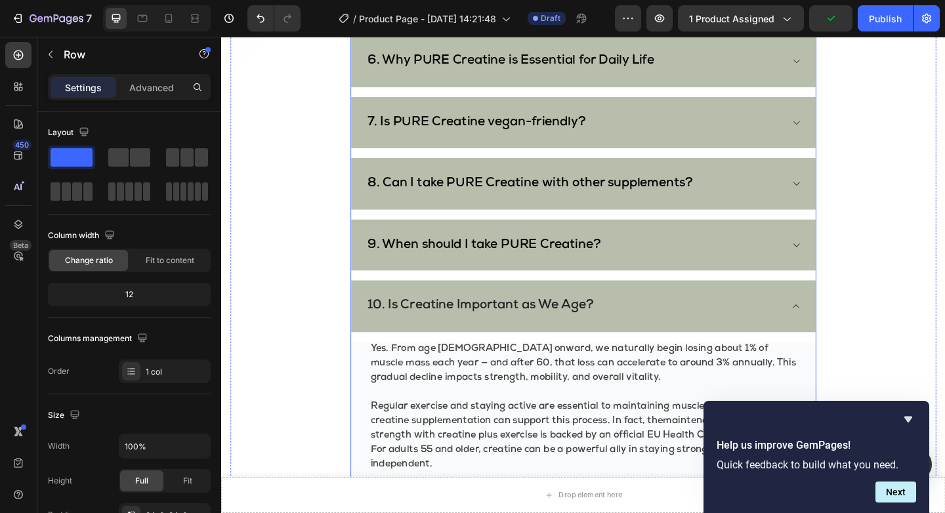
click at [850, 331] on icon at bounding box center [846, 330] width 10 height 10
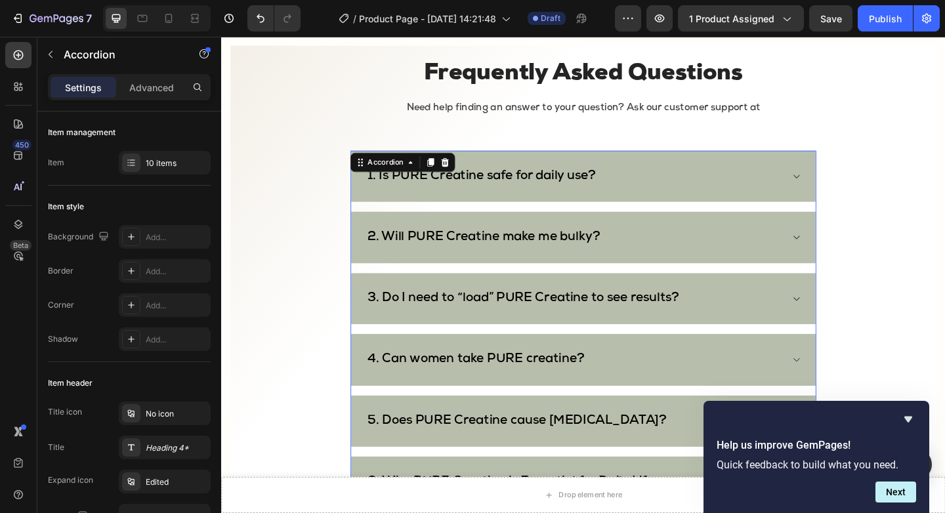
scroll to position [3047, 0]
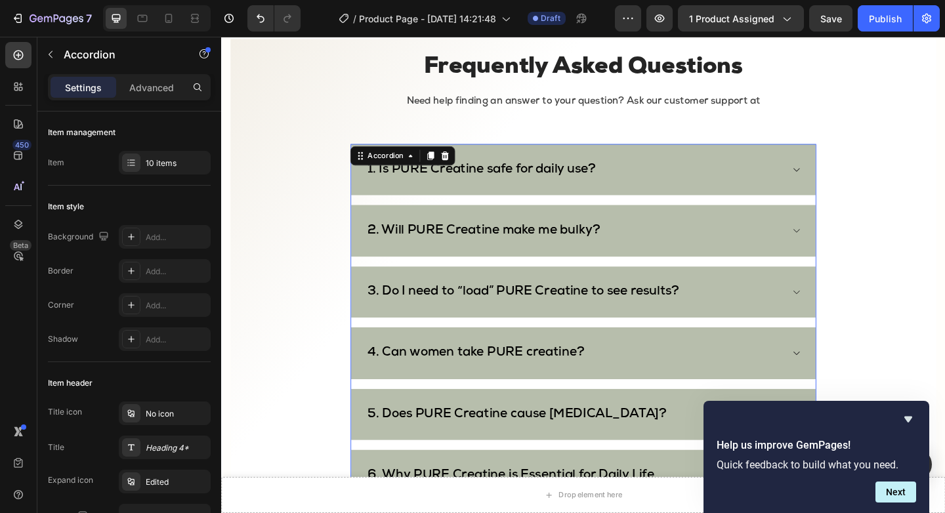
click at [839, 242] on div "2. Will PURE Creatine make me bulky?" at bounding box center [614, 248] width 505 height 56
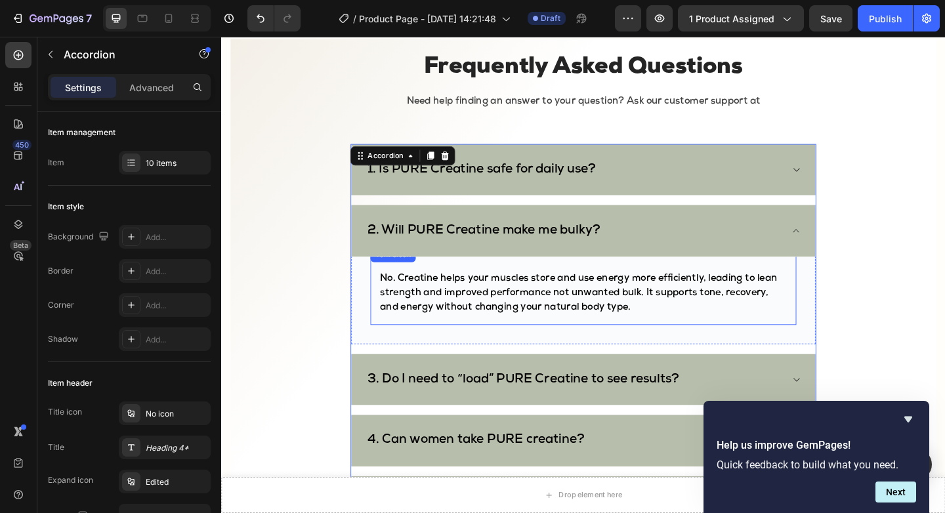
click at [562, 308] on p "No. Creatine helps your muscles store and use energy more efficiently, leading …" at bounding box center [615, 316] width 442 height 47
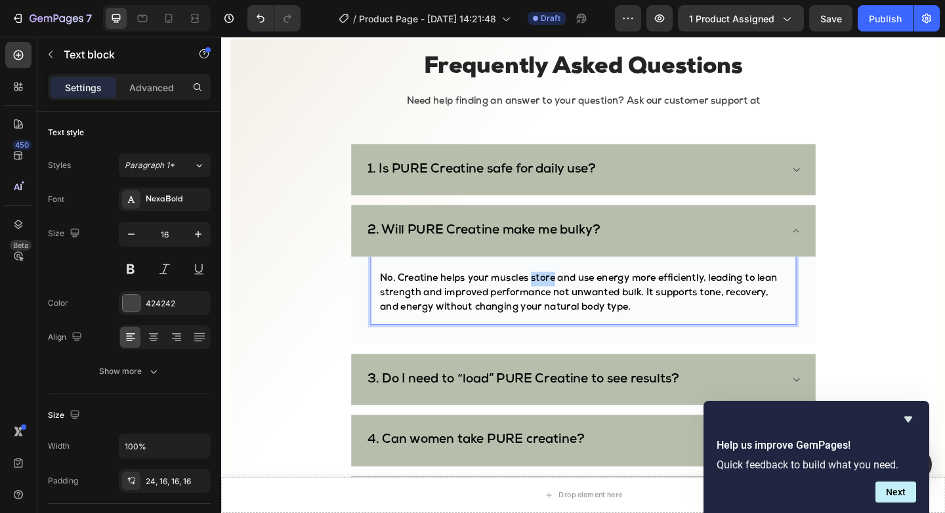
click at [562, 308] on p "No. Creatine helps your muscles store and use energy more efficiently, leading …" at bounding box center [615, 316] width 442 height 47
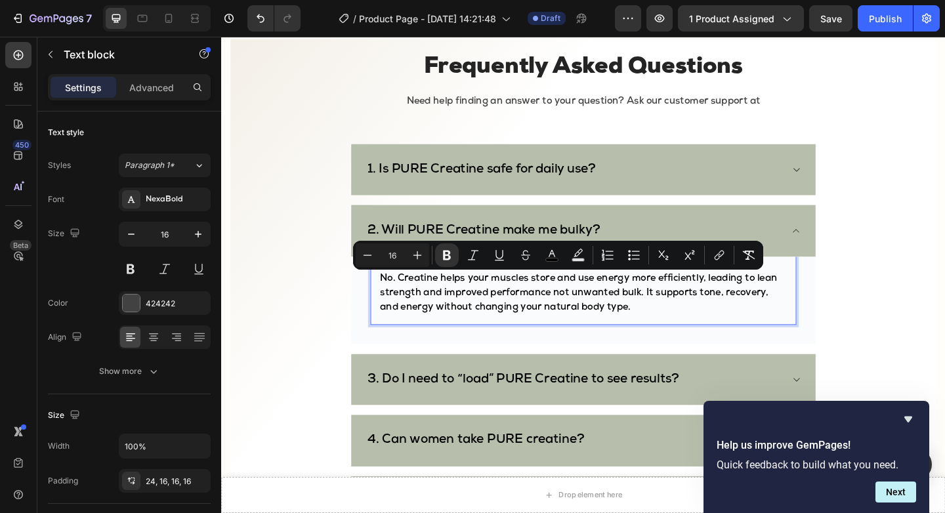
click at [577, 321] on p "No. Creatine helps your muscles store and use energy more efficiently, leading …" at bounding box center [615, 316] width 442 height 47
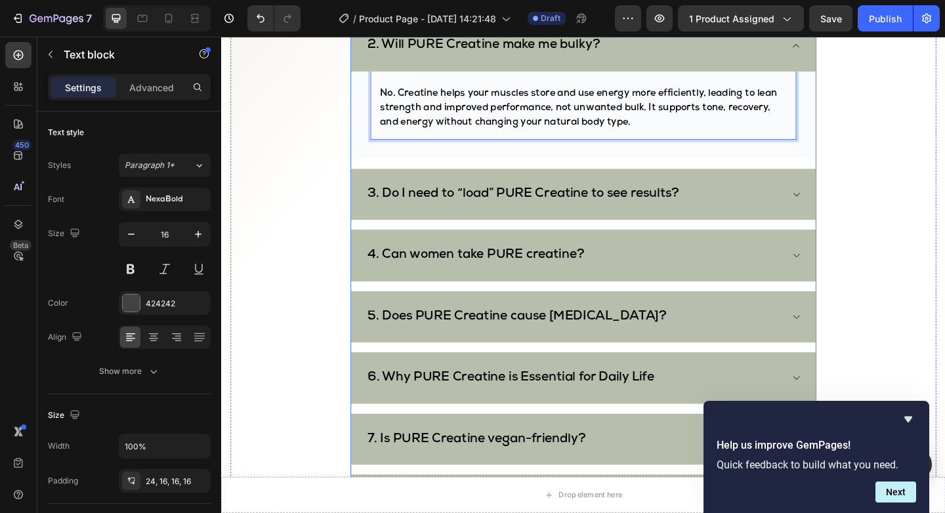
scroll to position [3292, 0]
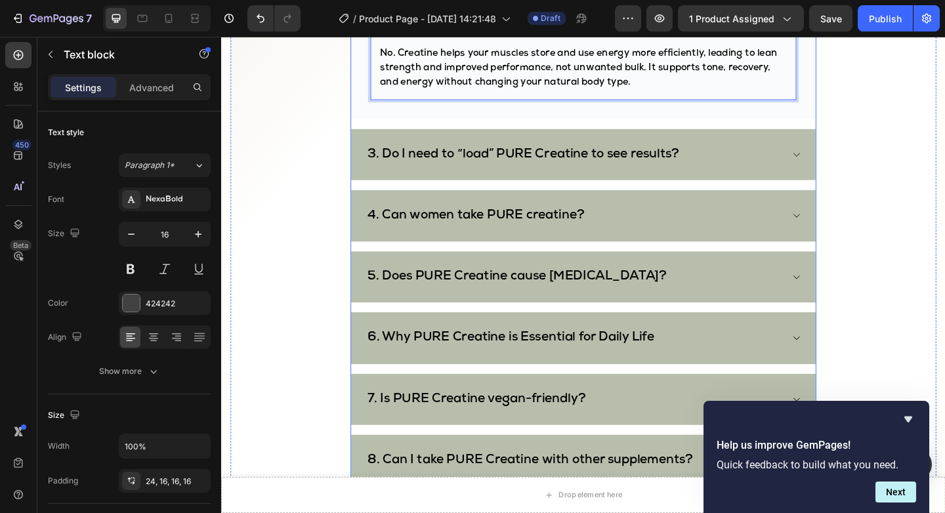
click at [847, 226] on div "4. Can women take PURE creatine?" at bounding box center [614, 231] width 505 height 56
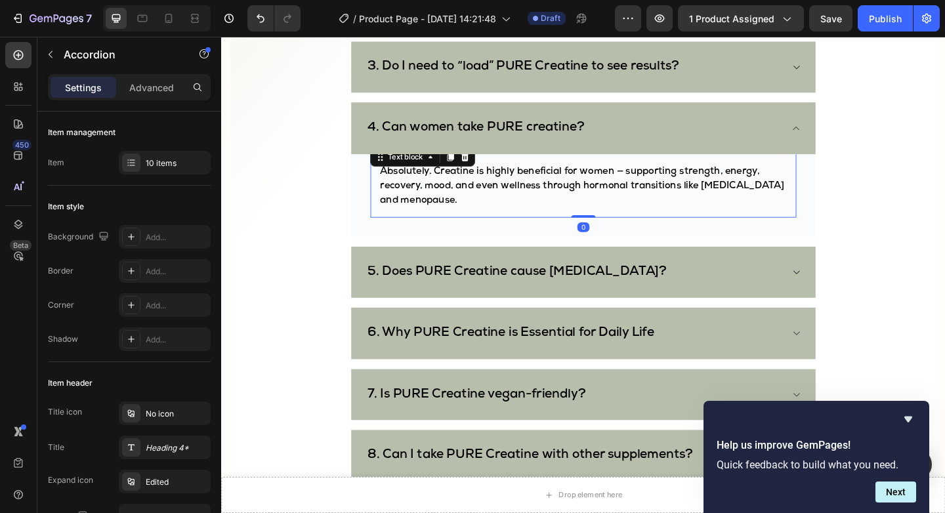
click at [444, 188] on strong "Absolutely. Creatine is highly beneficial for women — supporting strength, ener…" at bounding box center [614, 199] width 440 height 42
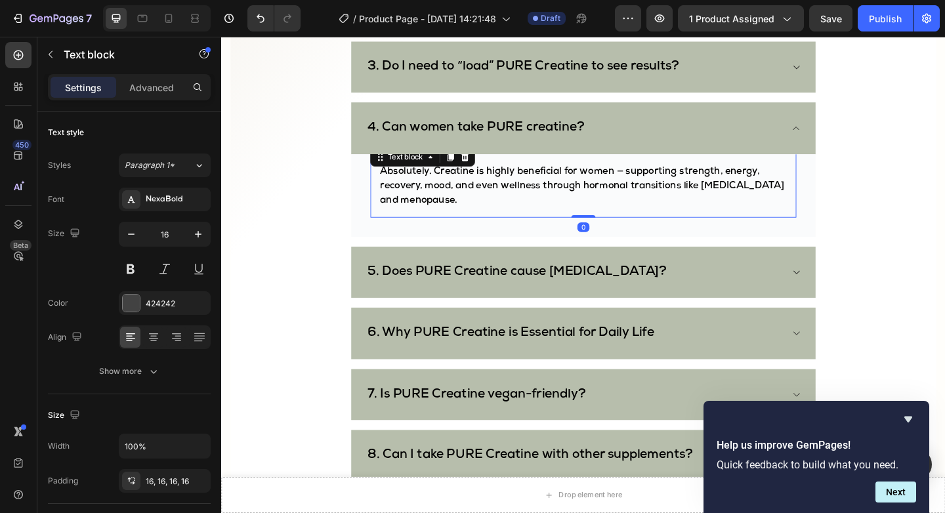
click at [446, 187] on strong "Absolutely. Creatine is highly beneficial for women — supporting strength, ener…" at bounding box center [614, 199] width 440 height 42
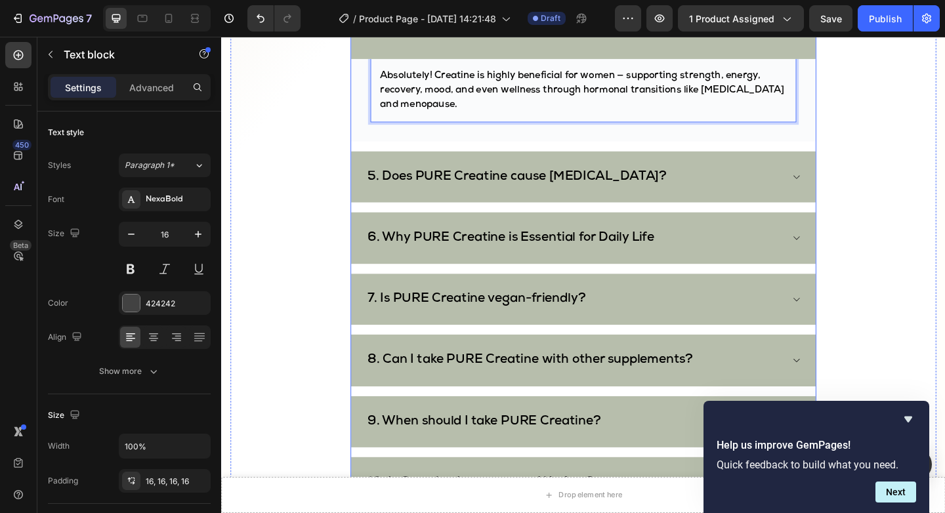
scroll to position [3395, 0]
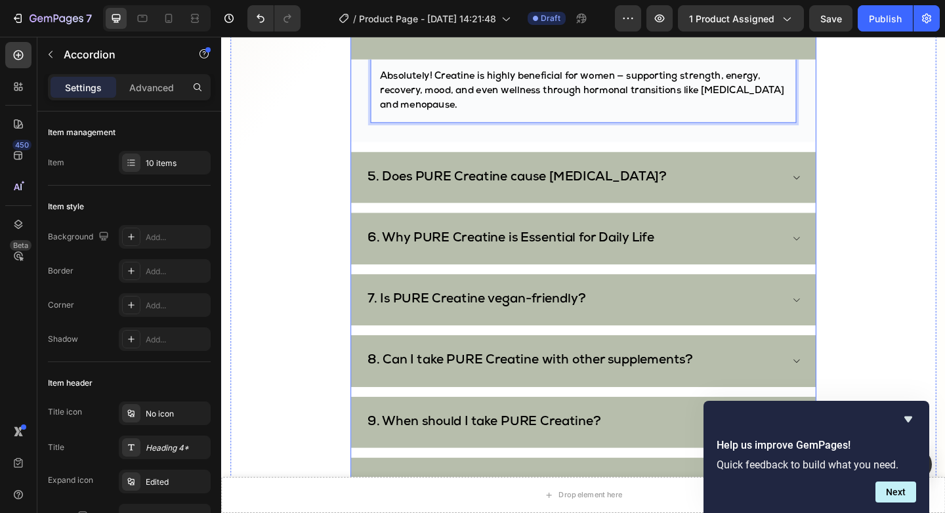
click at [836, 190] on div "5. Does PURE Creatine cause [MEDICAL_DATA]?" at bounding box center [614, 190] width 505 height 56
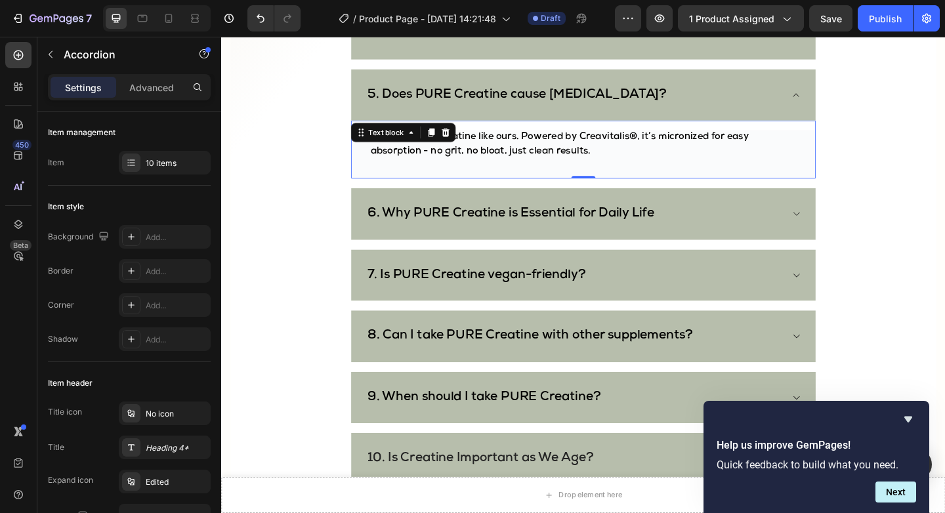
click at [432, 147] on div "Not with pure creatine like ours. Powered by Creavitalis®, it’s micronized for …" at bounding box center [614, 159] width 505 height 63
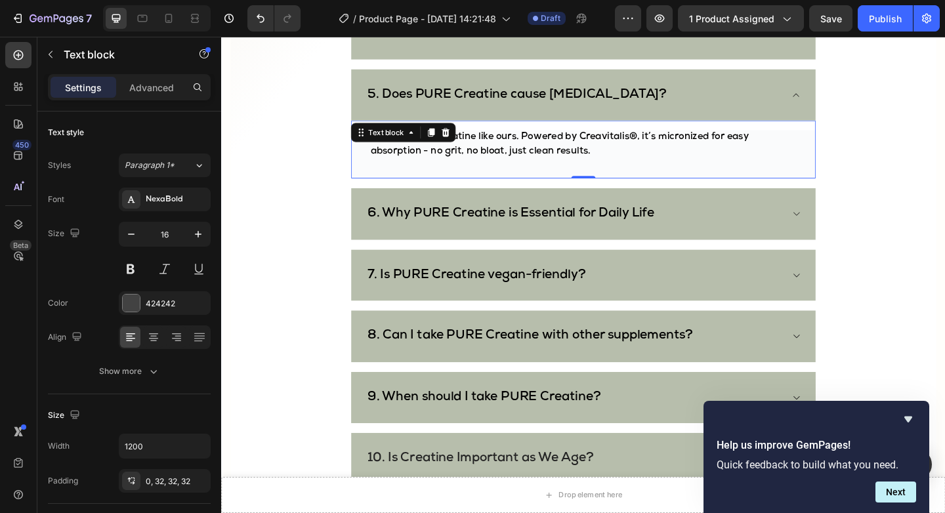
click at [467, 161] on strong "Not with pure creatine like ours. Powered by Creavitalis®, it’s micronized for …" at bounding box center [588, 154] width 411 height 26
click at [433, 144] on strong "Not with pure creatine like ours. Powered by Creavitalis®, it’s micronized for …" at bounding box center [588, 154] width 411 height 26
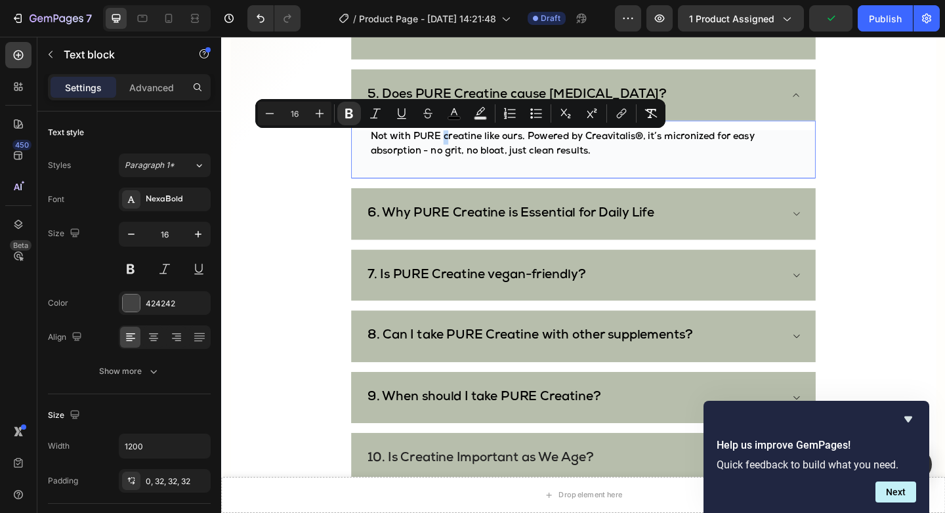
click at [463, 143] on strong "Not with PURE creatine like ours. Powered by Creavitalis®, it’s micronized for …" at bounding box center [592, 154] width 418 height 26
click at [454, 93] on strong "5. Does PURE Creatine cause [MEDICAL_DATA]?" at bounding box center [542, 100] width 325 height 14
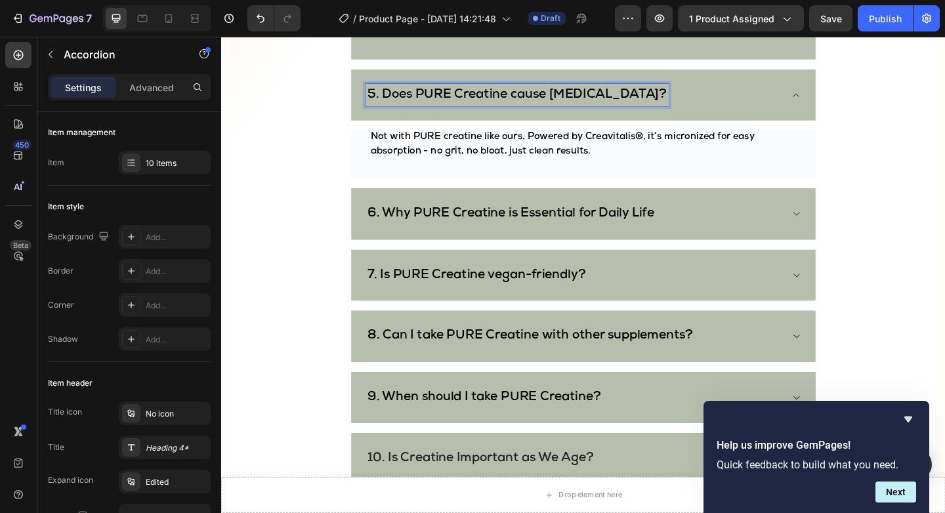
click at [454, 93] on strong "5. Does PURE Creatine cause [MEDICAL_DATA]?" at bounding box center [542, 100] width 325 height 14
click at [461, 234] on strong "6. Why PURE Creatine is Essential for Daily Life" at bounding box center [536, 229] width 312 height 14
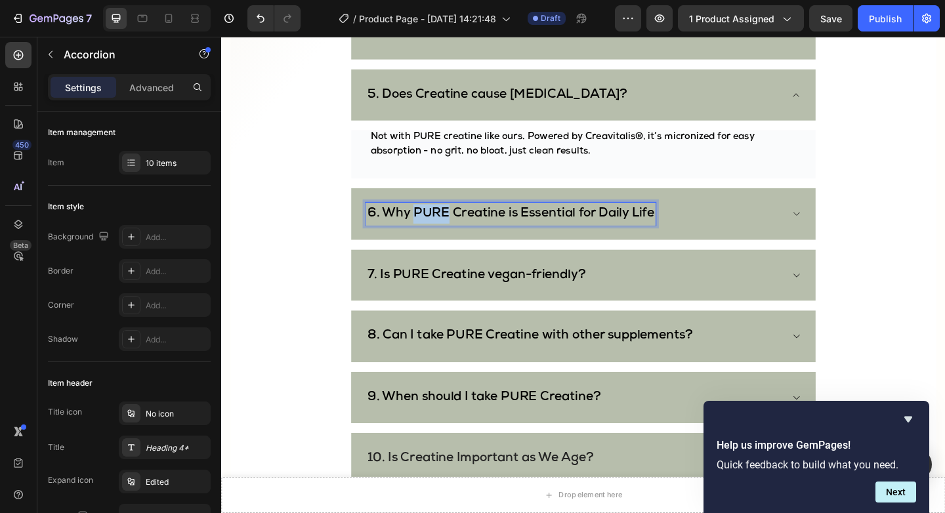
click at [461, 234] on strong "6. Why PURE Creatine is Essential for Daily Life" at bounding box center [536, 229] width 312 height 14
click at [278, 268] on div "Frequently Asked Questions Heading Need help finding an answer to your question…" at bounding box center [615, 115] width 768 height 817
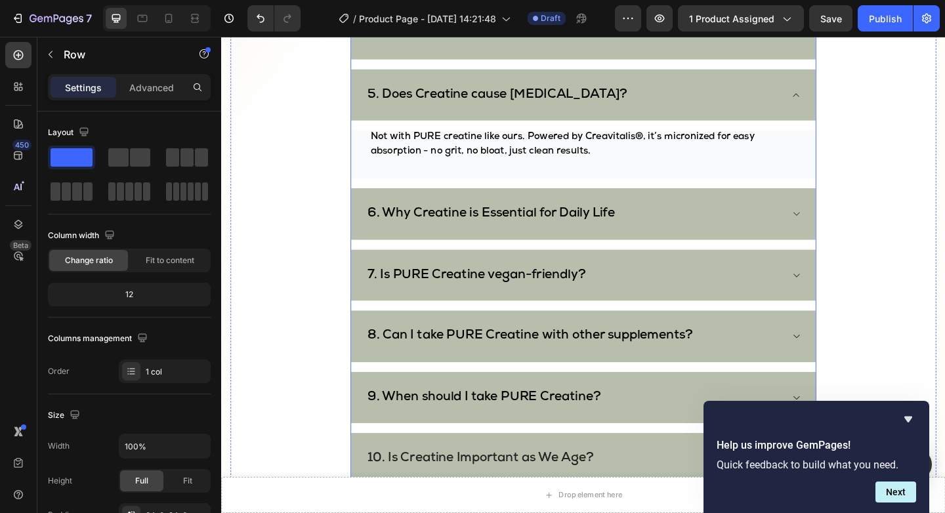
click at [427, 294] on strong "7. Is PURE Creatine vegan-friendly?" at bounding box center [498, 296] width 237 height 14
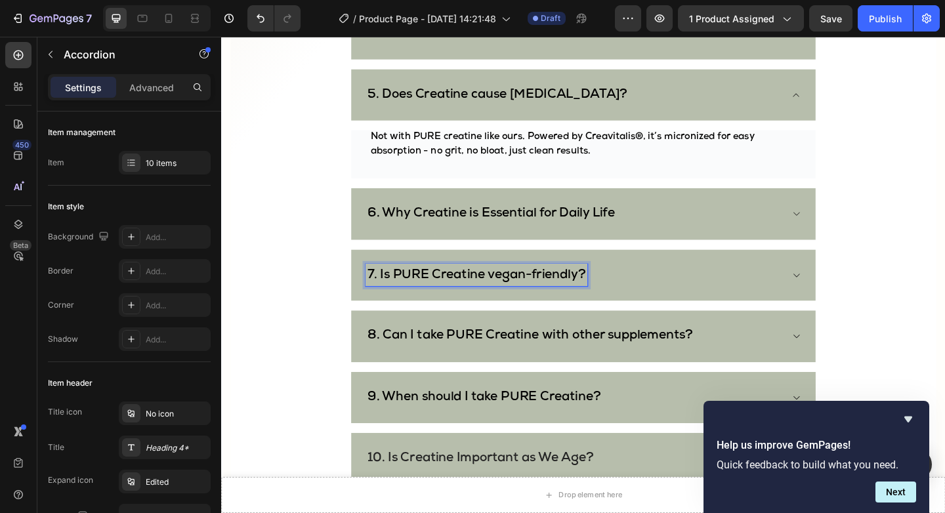
click at [424, 295] on strong "7. Is PURE Creatine vegan-friendly?" at bounding box center [498, 296] width 237 height 14
click at [489, 369] on strong "8. Can I take PURE Creatine with other supplements?" at bounding box center [557, 363] width 354 height 14
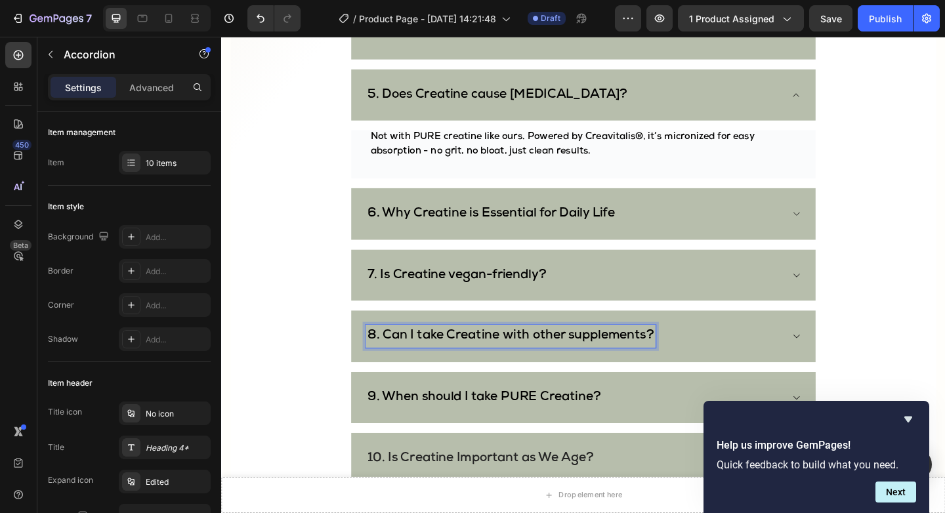
click at [550, 426] on strong "9. When should I take PURE Creatine?" at bounding box center [507, 430] width 254 height 14
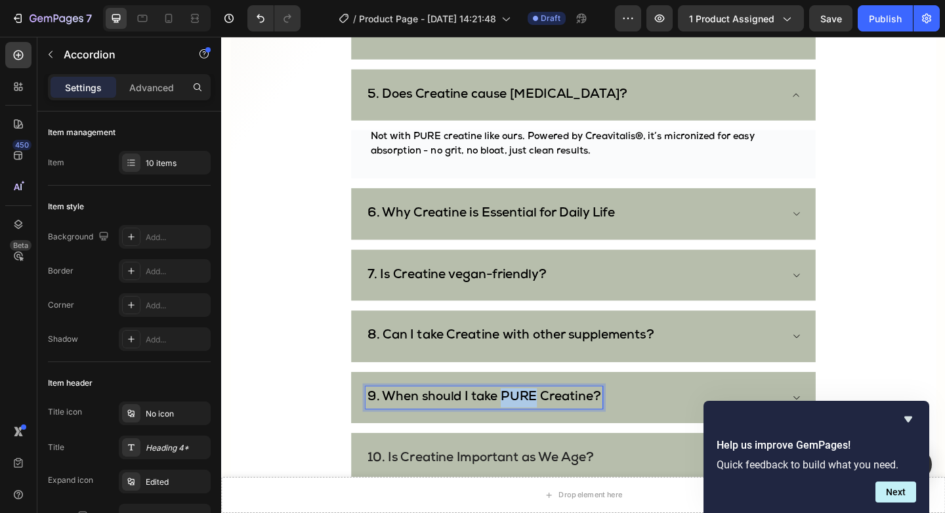
click at [550, 426] on strong "9. When should I take PURE Creatine?" at bounding box center [507, 430] width 254 height 14
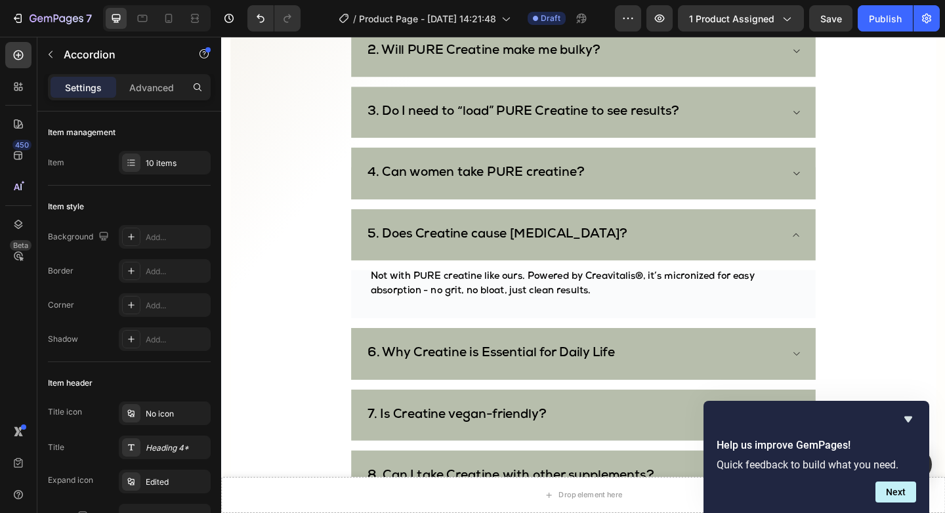
scroll to position [3235, 0]
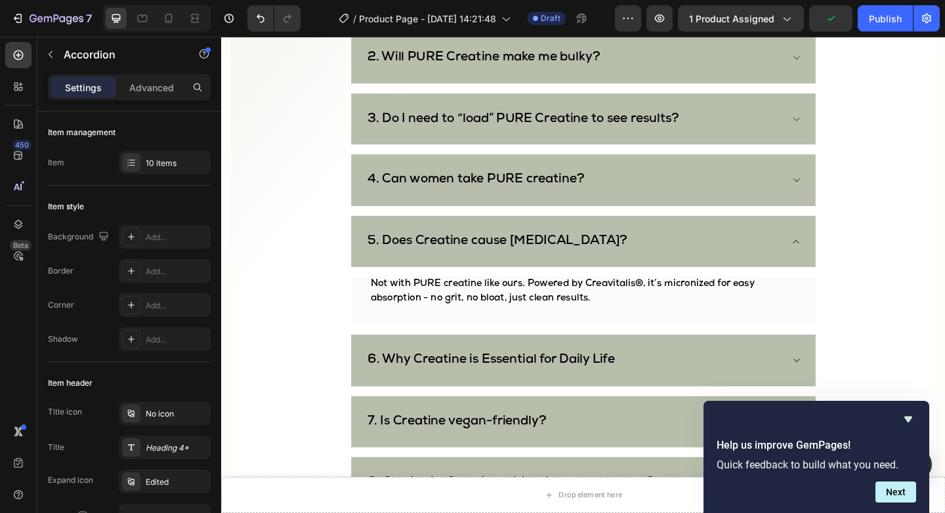
click at [503, 197] on strong "4. Can women take PURE creatine?" at bounding box center [498, 193] width 236 height 14
click at [530, 190] on strong "4. Can women take PURE creatine?" at bounding box center [498, 193] width 236 height 14
click at [545, 121] on strong "3. Do I need to “load” PURE Creatine to see results?" at bounding box center [549, 126] width 339 height 14
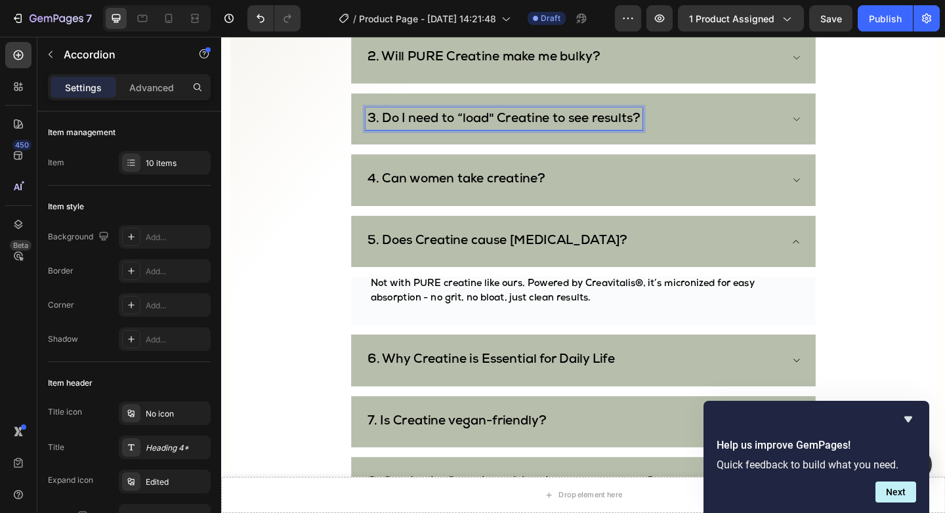
scroll to position [3091, 0]
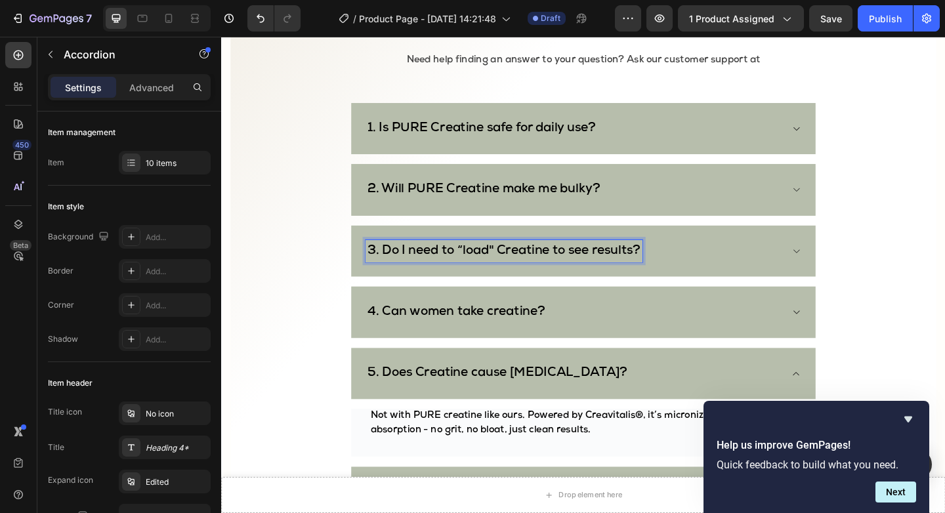
click at [451, 202] on strong "2. Will PURE Creatine make me bulky?" at bounding box center [506, 203] width 253 height 14
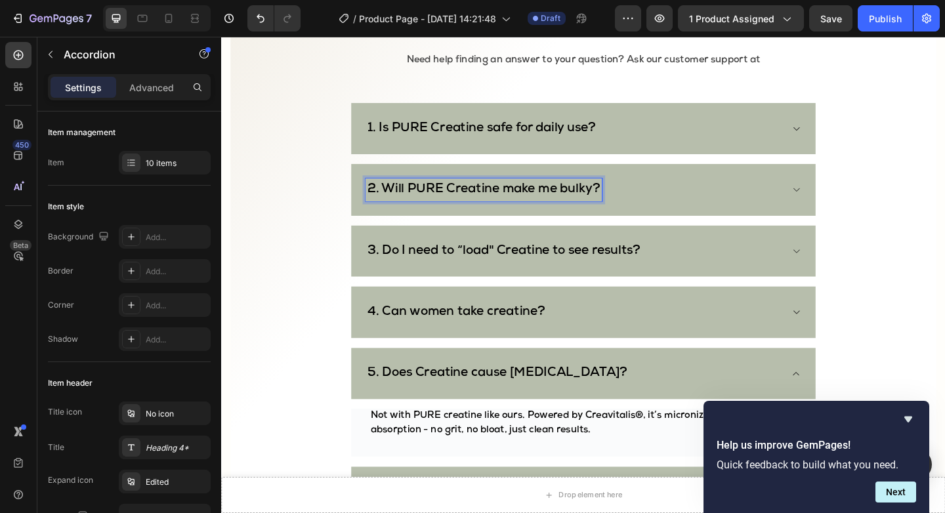
click at [451, 202] on strong "2. Will PURE Creatine make me bulky?" at bounding box center [506, 203] width 253 height 14
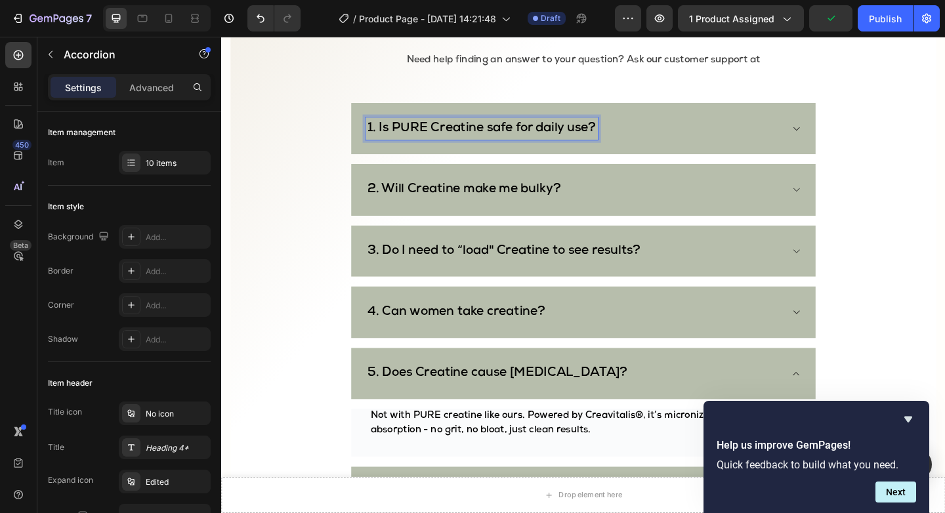
click at [426, 138] on strong "1. Is PURE Creatine safe for daily use?" at bounding box center [504, 137] width 249 height 14
click at [412, 135] on strong "1. Is Creatine safe for daily use?" at bounding box center [484, 137] width 209 height 14
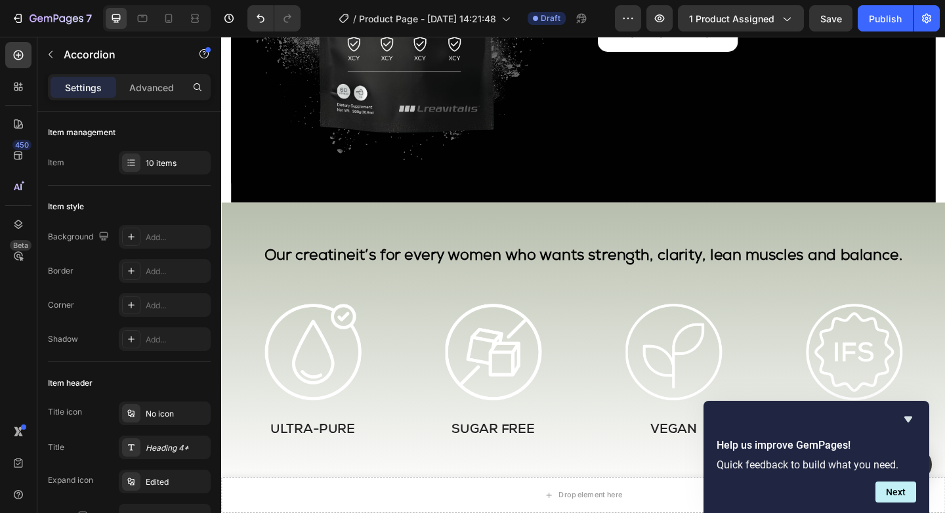
scroll to position [0, 0]
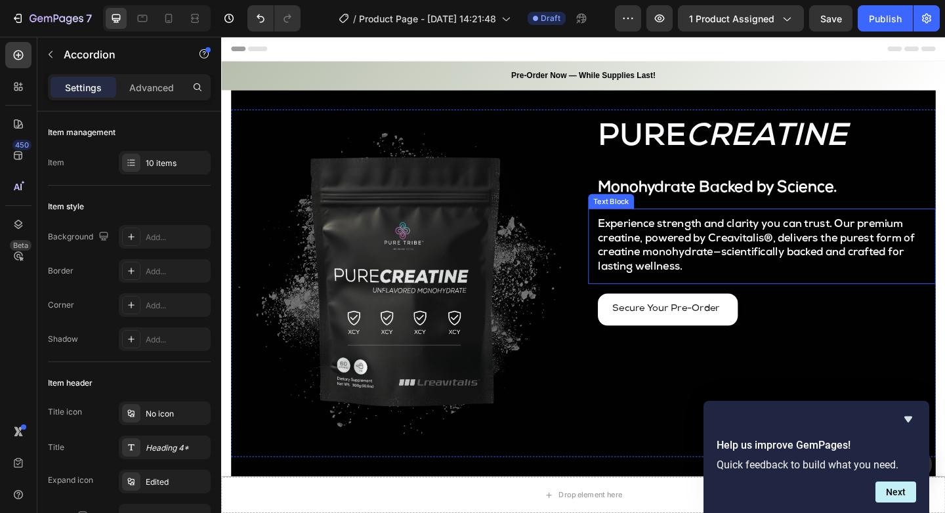
click at [745, 252] on strong "Experience strength and clarity you can trust. Our premium creatine, powered by…" at bounding box center [802, 265] width 344 height 58
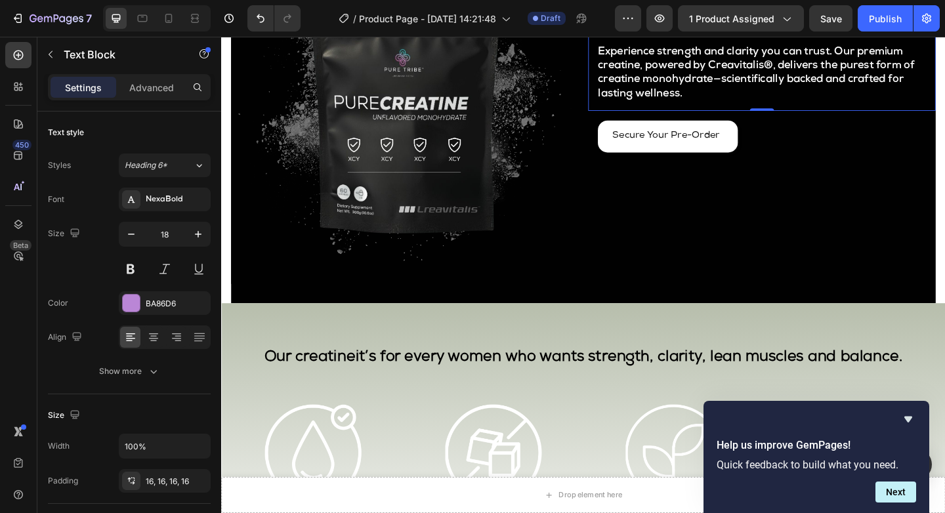
scroll to position [354, 0]
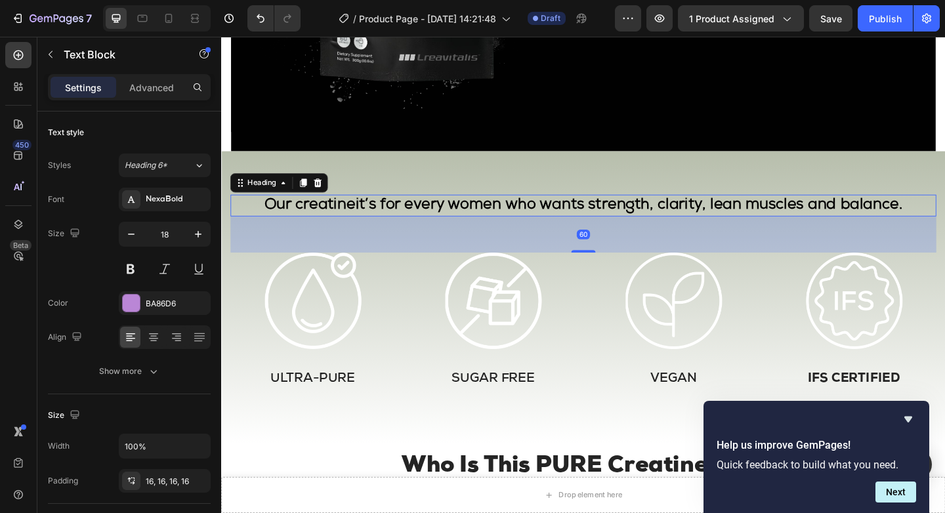
click at [306, 220] on span "Our creatine" at bounding box center [317, 220] width 99 height 17
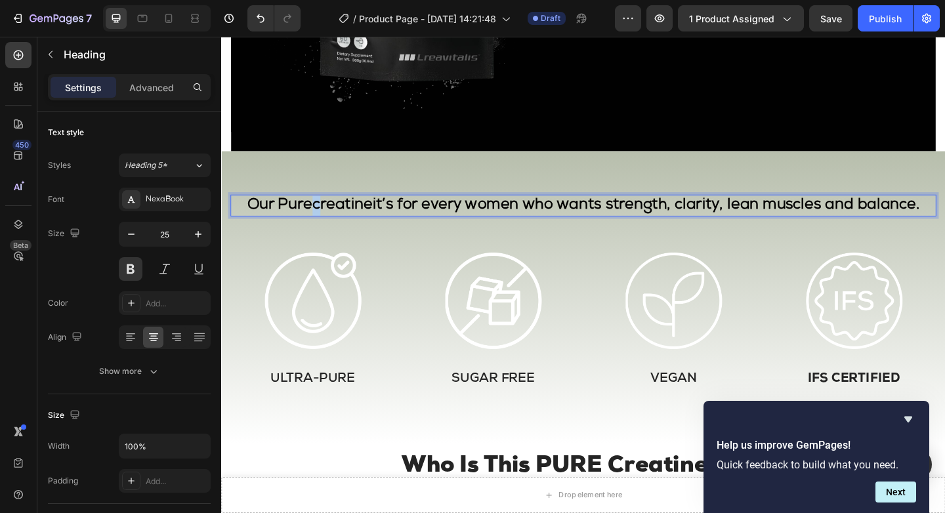
click at [326, 219] on span "Our Purecreatine" at bounding box center [317, 220] width 136 height 17
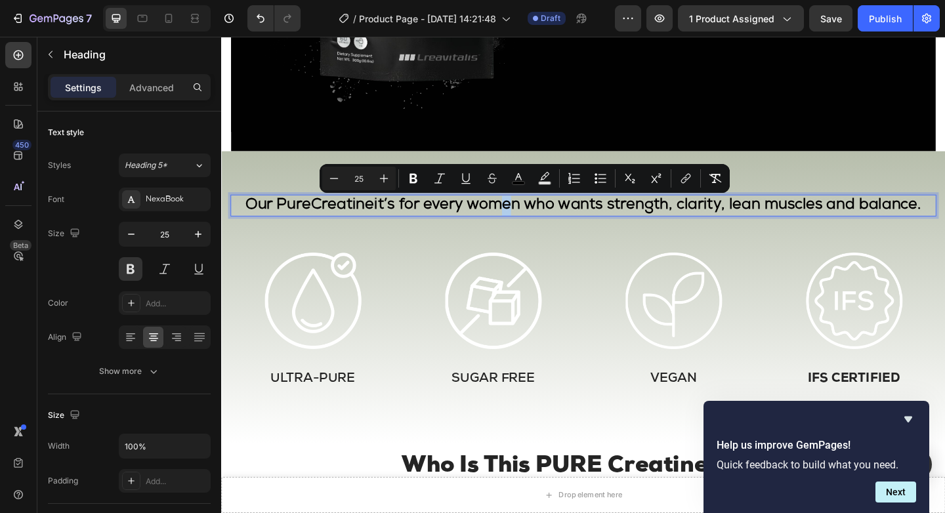
click at [531, 218] on span "it’s for every women who wants strength, clarity, lean muscles and balance." at bounding box center [684, 220] width 595 height 17
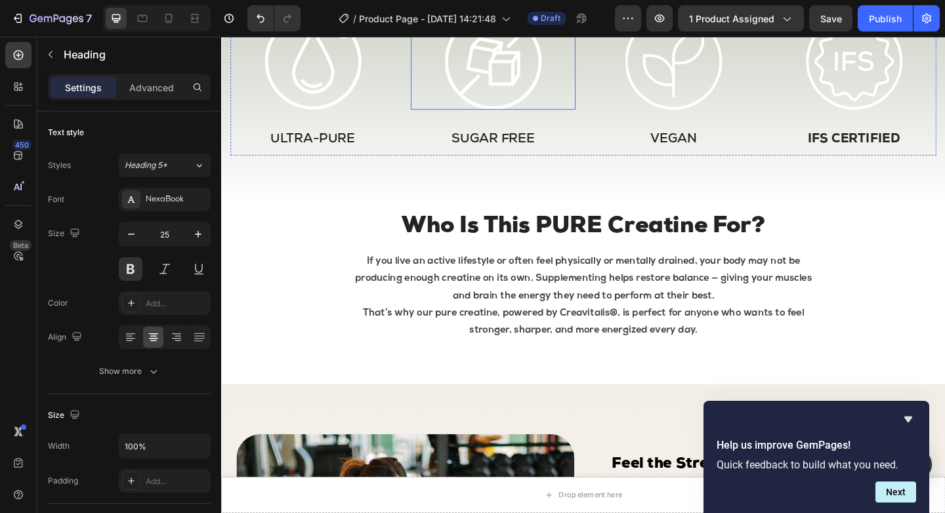
scroll to position [618, 0]
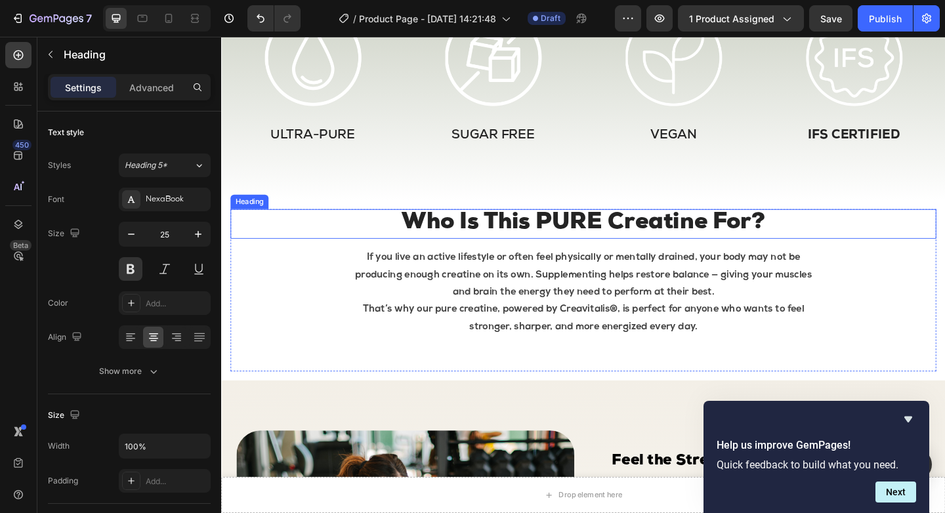
click at [640, 241] on h2 "Who Is This PURE Creatine For?" at bounding box center [615, 240] width 768 height 33
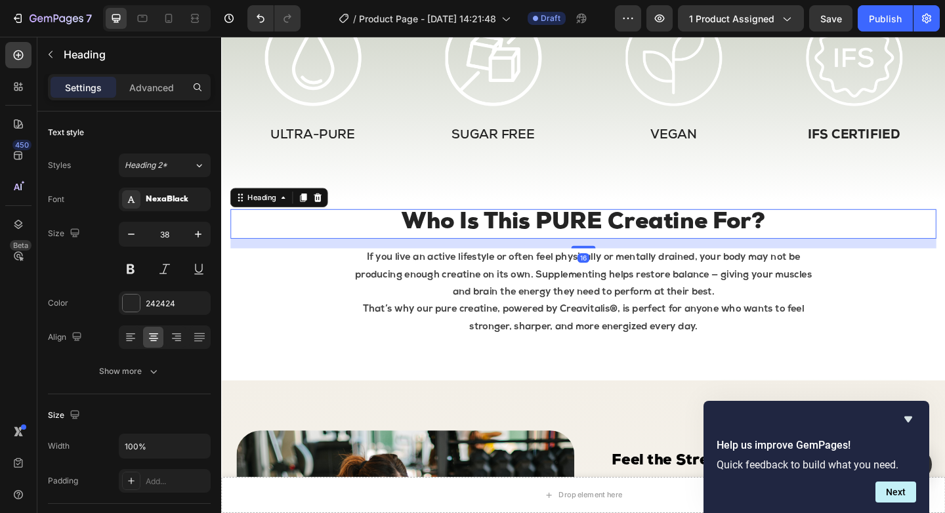
click at [640, 241] on h2 "Who Is This PURE Creatine For?" at bounding box center [615, 240] width 768 height 33
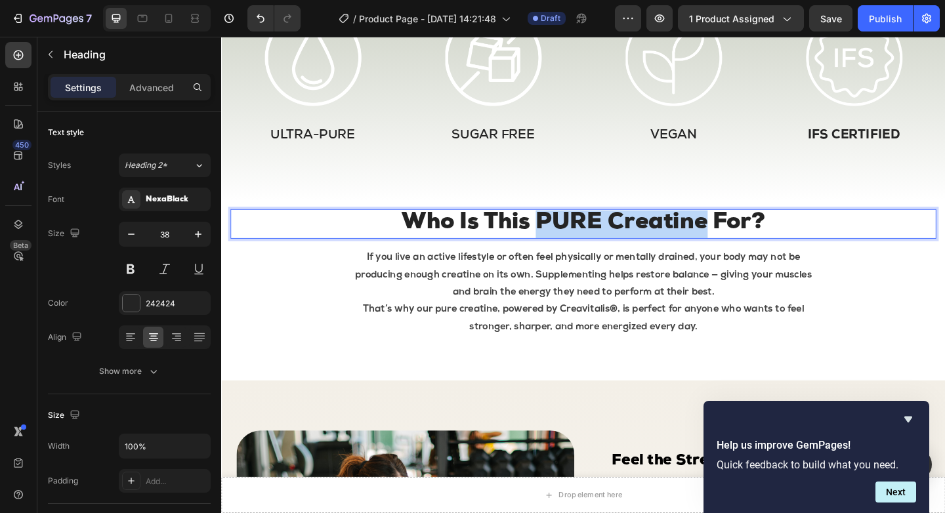
drag, startPoint x: 566, startPoint y: 231, endPoint x: 743, endPoint y: 234, distance: 177.2
click at [743, 234] on p "Who Is This PURE Creatine For?" at bounding box center [614, 241] width 765 height 30
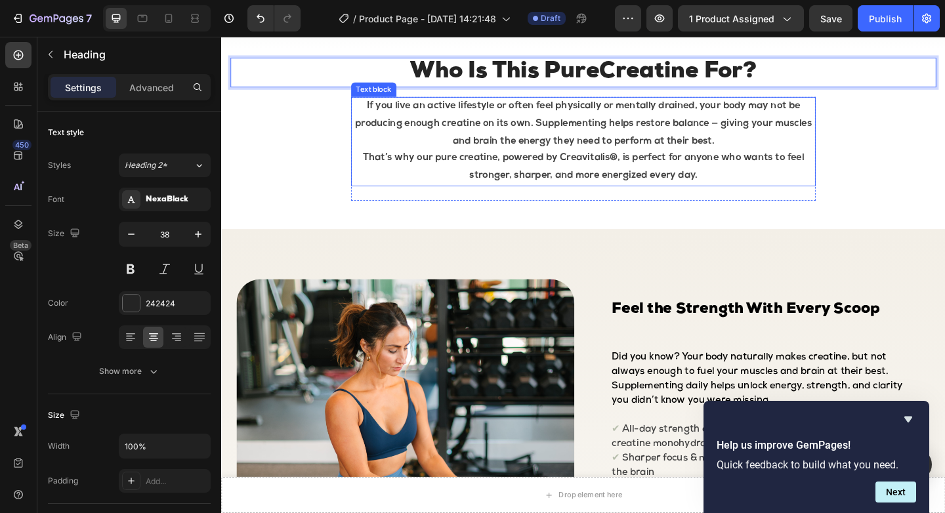
scroll to position [780, 0]
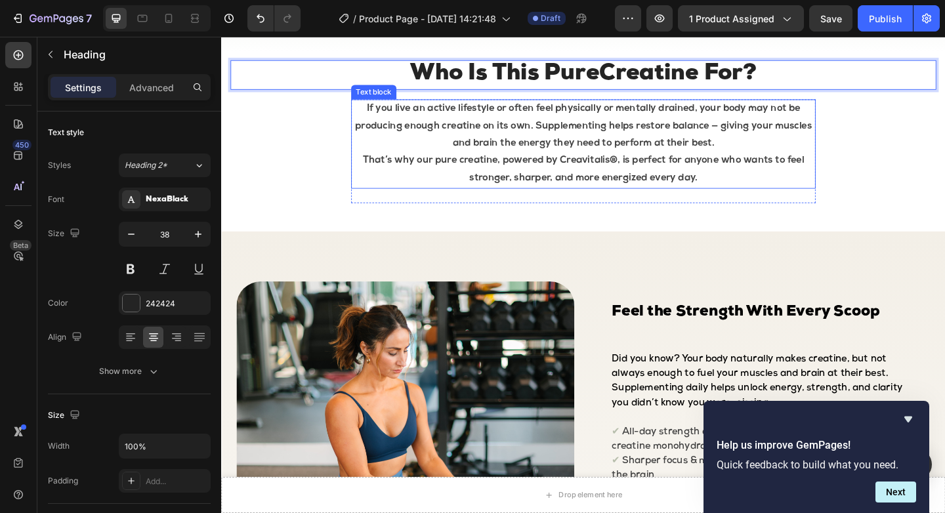
click at [472, 173] on p "That’s why our pure creatine, powered by Creavitalis®, is perfect for anyone wh…" at bounding box center [614, 182] width 503 height 38
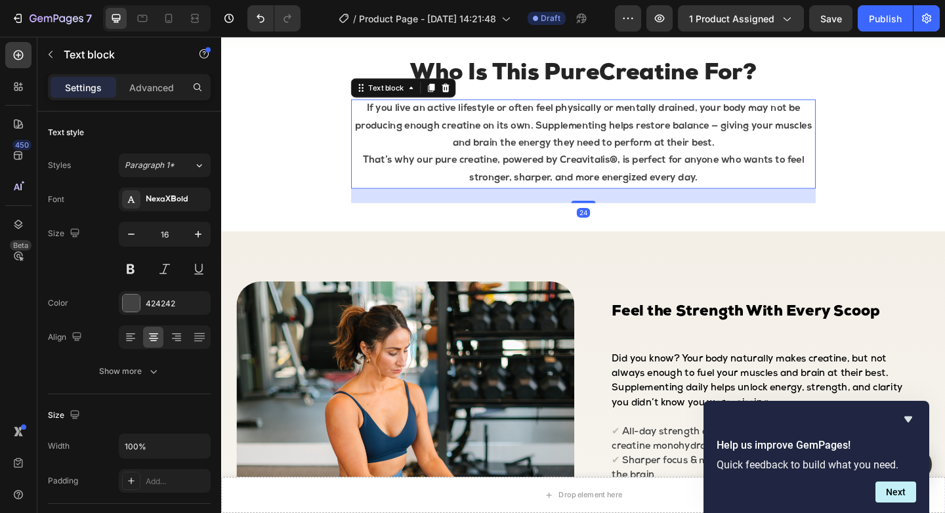
click at [471, 172] on p "That’s why our pure creatine, powered by Creavitalis®, is perfect for anyone wh…" at bounding box center [614, 182] width 503 height 38
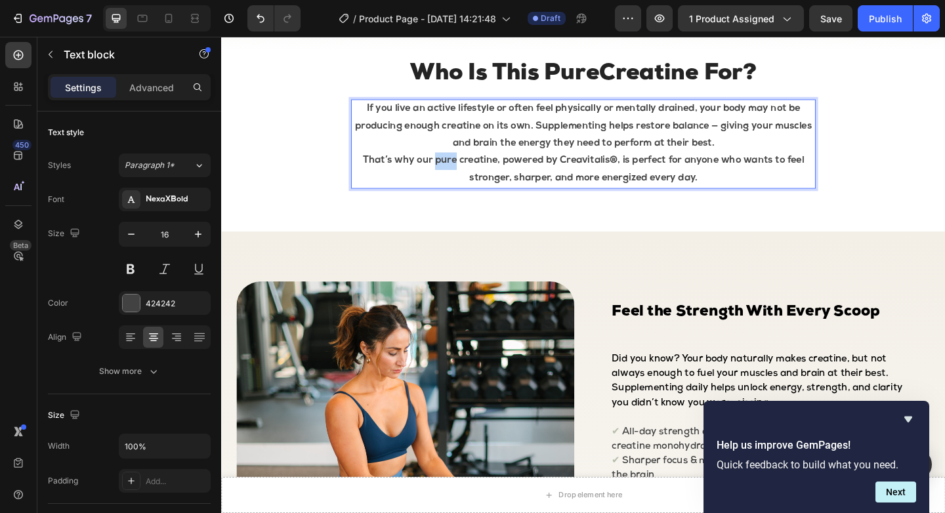
click at [471, 172] on p "That’s why our pure creatine, powered by Creavitalis®, is perfect for anyone wh…" at bounding box center [614, 182] width 503 height 38
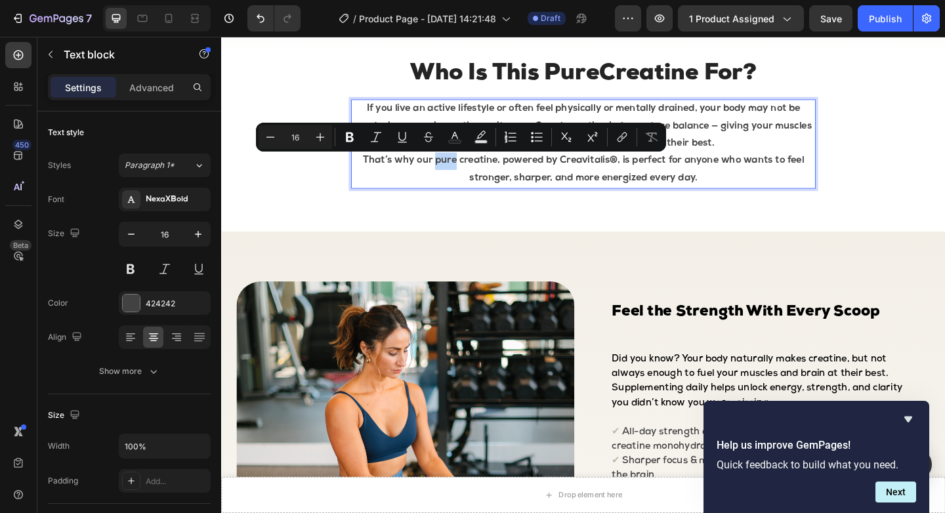
click at [452, 175] on p "That’s why our pure creatine, powered by Creavitalis®, is perfect for anyone wh…" at bounding box center [614, 182] width 503 height 38
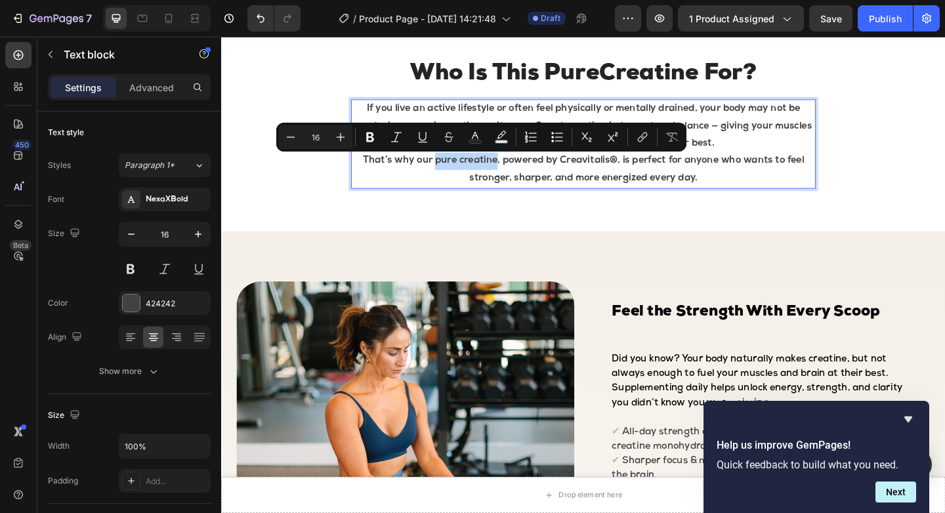
drag, startPoint x: 452, startPoint y: 173, endPoint x: 519, endPoint y: 173, distance: 66.9
click at [519, 173] on p "That’s why our pure creatine, powered by Creavitalis®, is perfect for anyone wh…" at bounding box center [614, 182] width 503 height 38
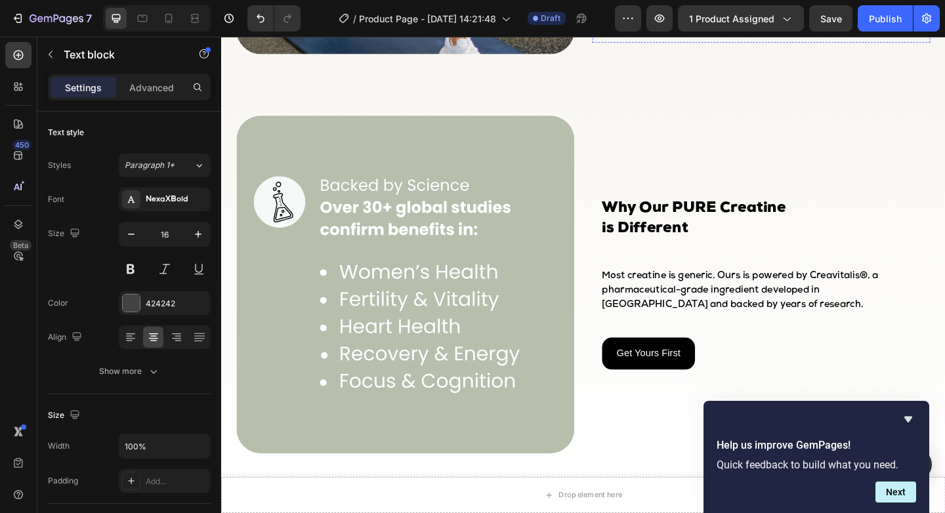
scroll to position [1399, 0]
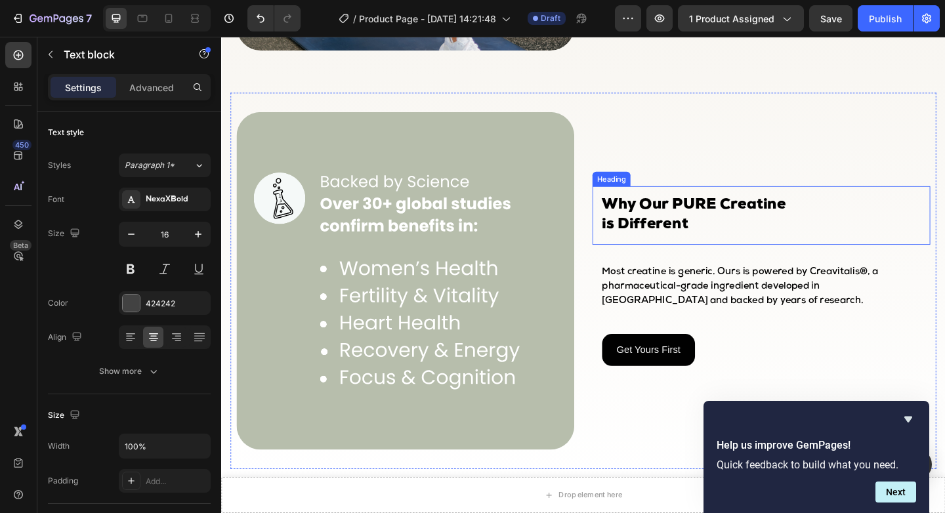
click at [740, 216] on strong "Why Our PURE Creatine" at bounding box center [735, 220] width 200 height 17
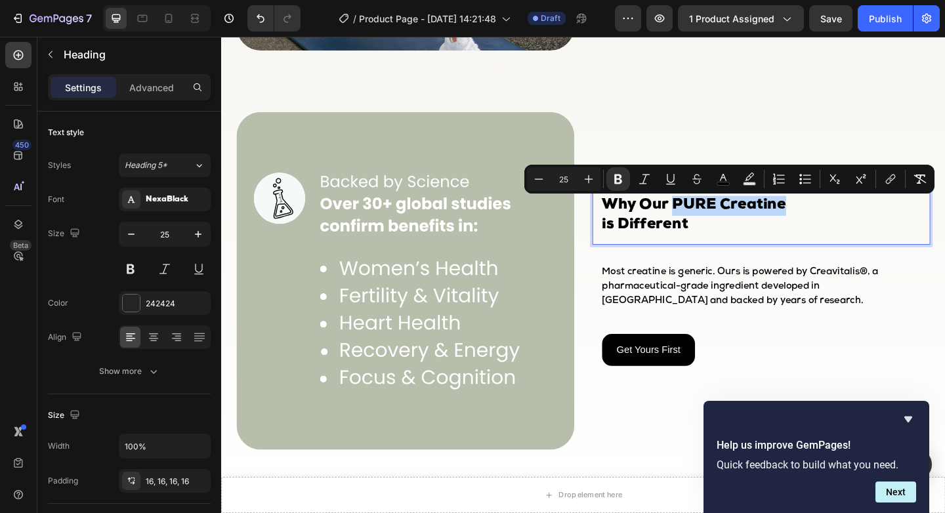
drag, startPoint x: 710, startPoint y: 218, endPoint x: 828, endPoint y: 215, distance: 118.1
click at [828, 214] on strong "Why Our PURE Creatine" at bounding box center [735, 220] width 200 height 17
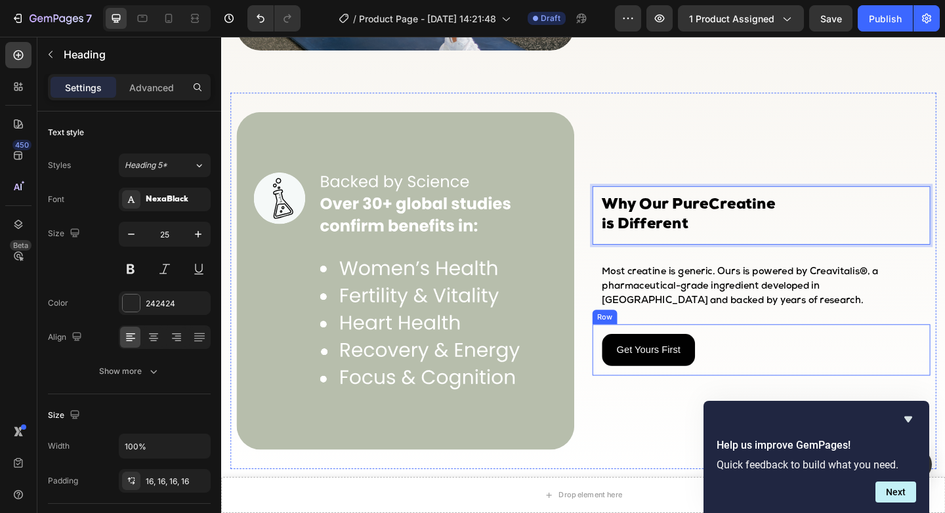
click at [849, 354] on div "Get Yours First Button Row" at bounding box center [808, 378] width 367 height 56
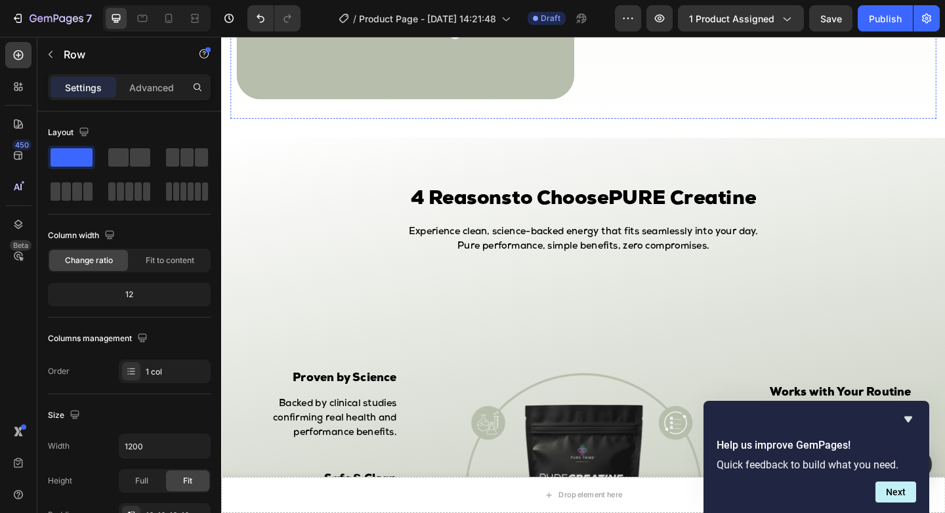
scroll to position [1784, 0]
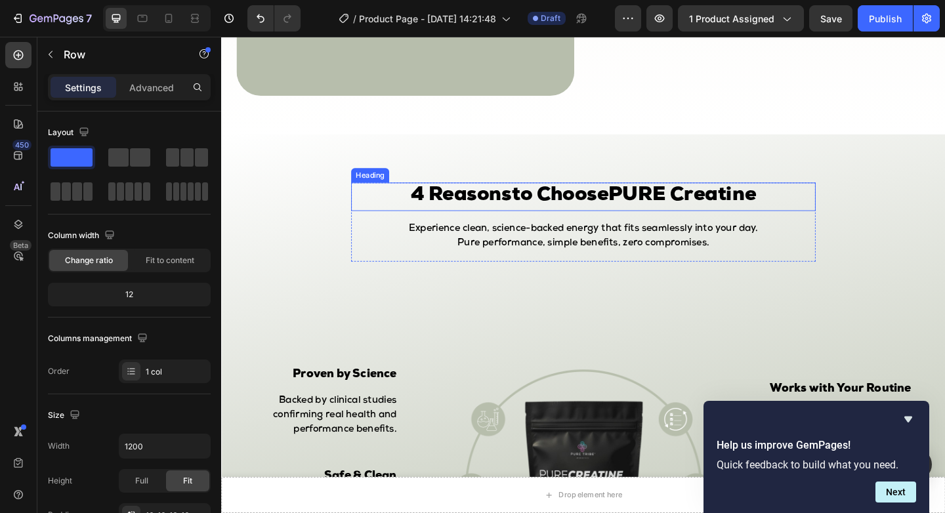
click at [687, 207] on strong "PURE Creatine" at bounding box center [722, 210] width 161 height 22
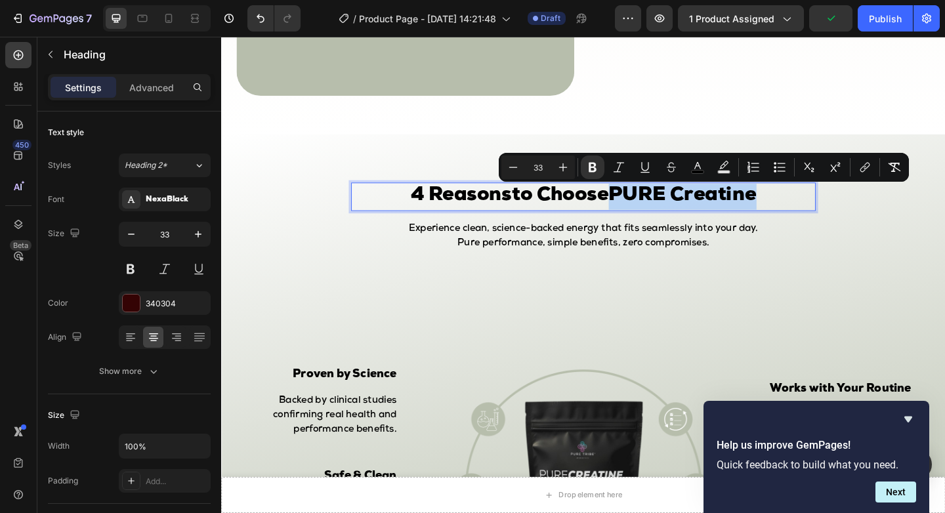
drag, startPoint x: 649, startPoint y: 205, endPoint x: 804, endPoint y: 205, distance: 154.8
click at [803, 205] on strong "PURE Creatine" at bounding box center [722, 210] width 161 height 22
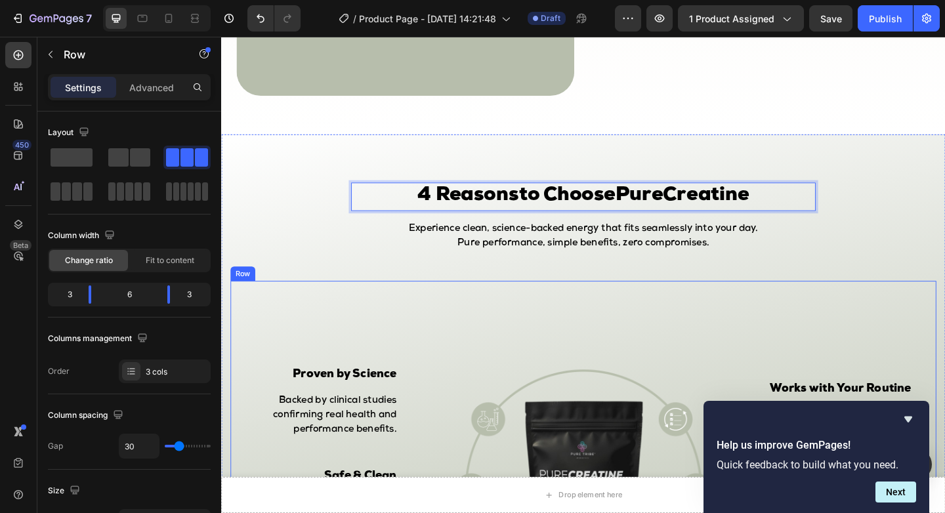
click at [848, 333] on div "Works with Your Routine Text block Easy to combine with other daily supplements…" at bounding box center [908, 489] width 182 height 375
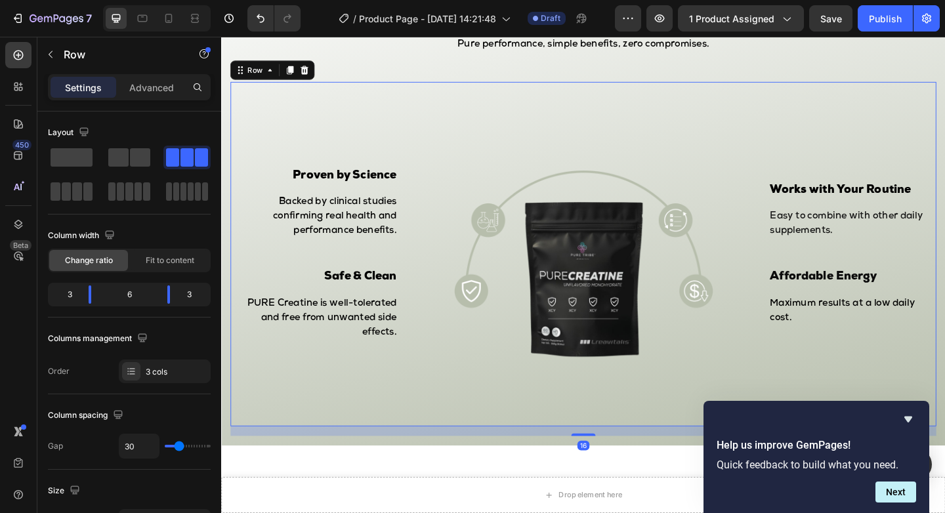
scroll to position [2017, 0]
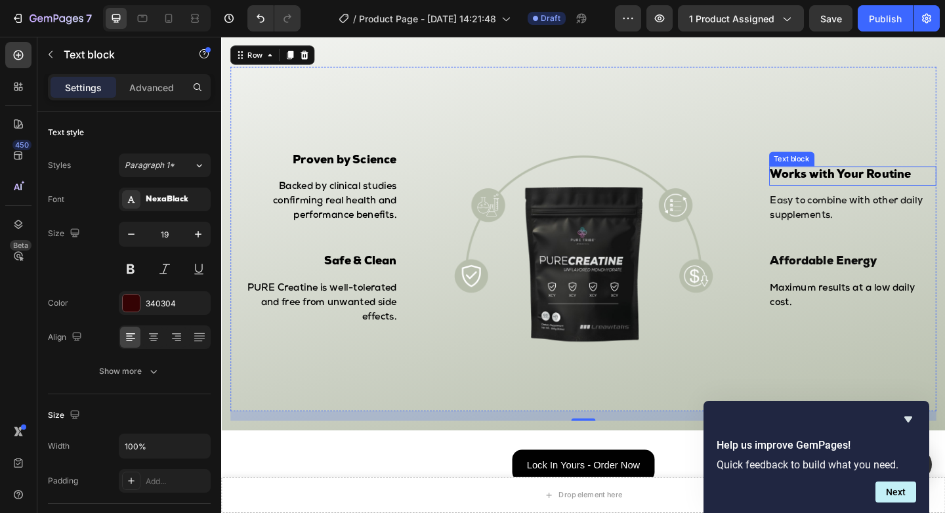
click at [827, 186] on span "Works with Your Routine" at bounding box center [895, 188] width 154 height 12
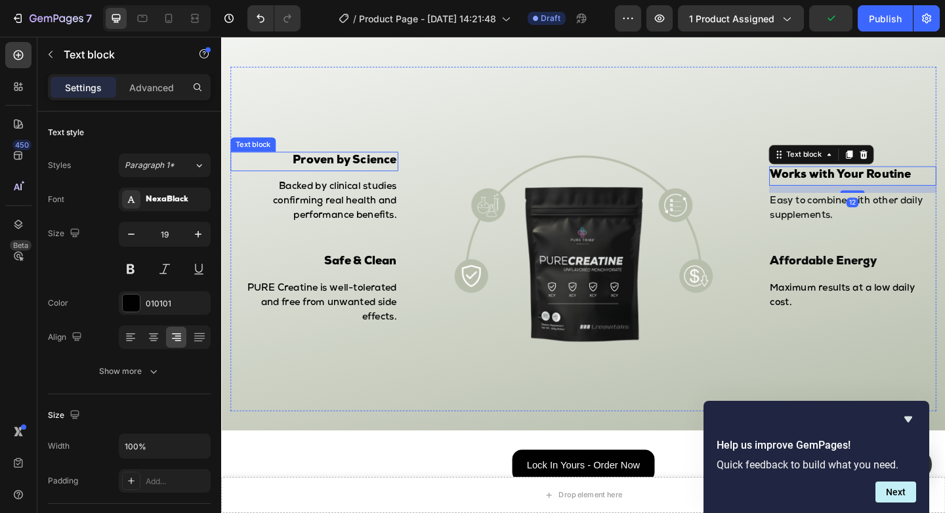
click at [393, 171] on span "Proven by Science" at bounding box center [355, 172] width 113 height 12
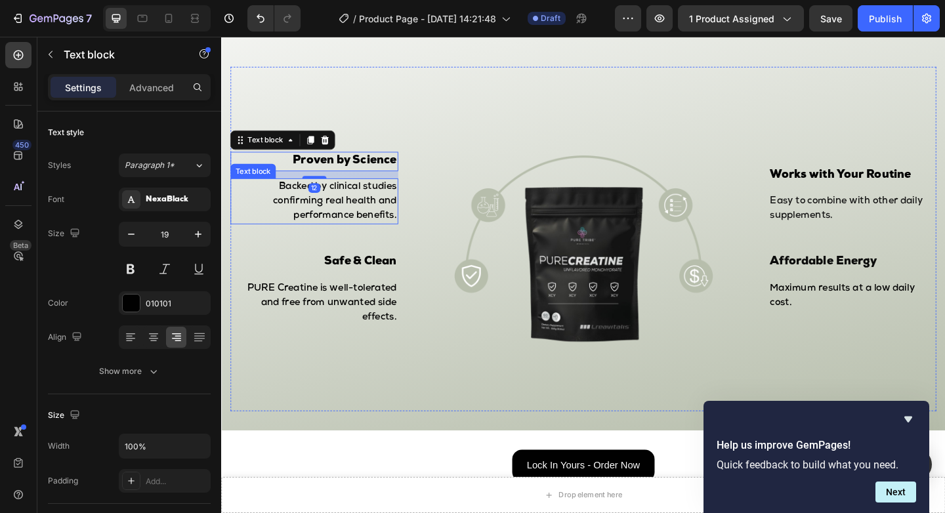
click at [382, 223] on p "Backed by clinical studies confirming real health and performance benefits." at bounding box center [322, 215] width 180 height 47
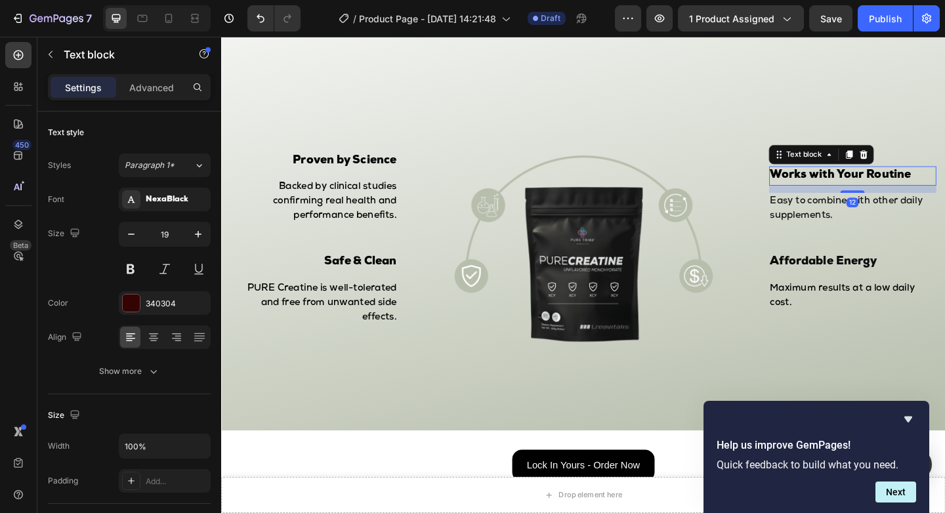
click at [881, 180] on p "Works with Your Routine" at bounding box center [908, 188] width 180 height 19
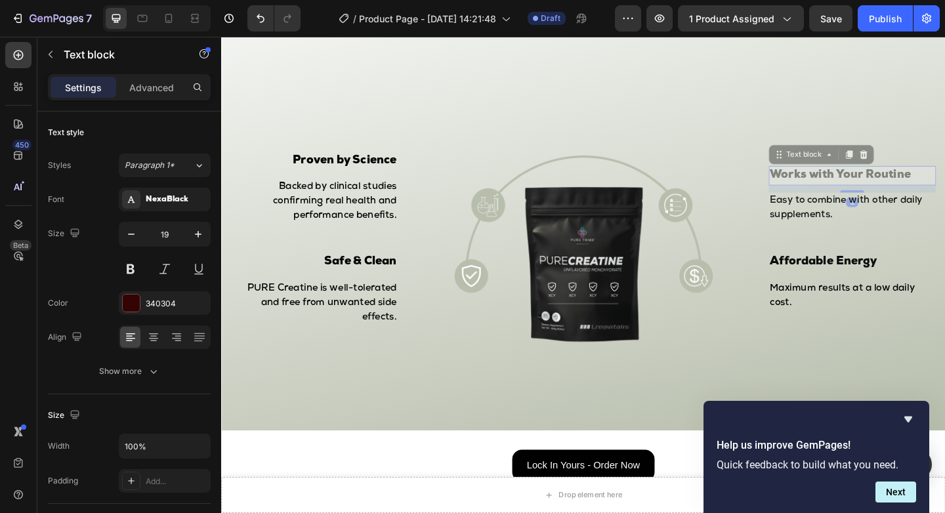
scroll to position [2002, 0]
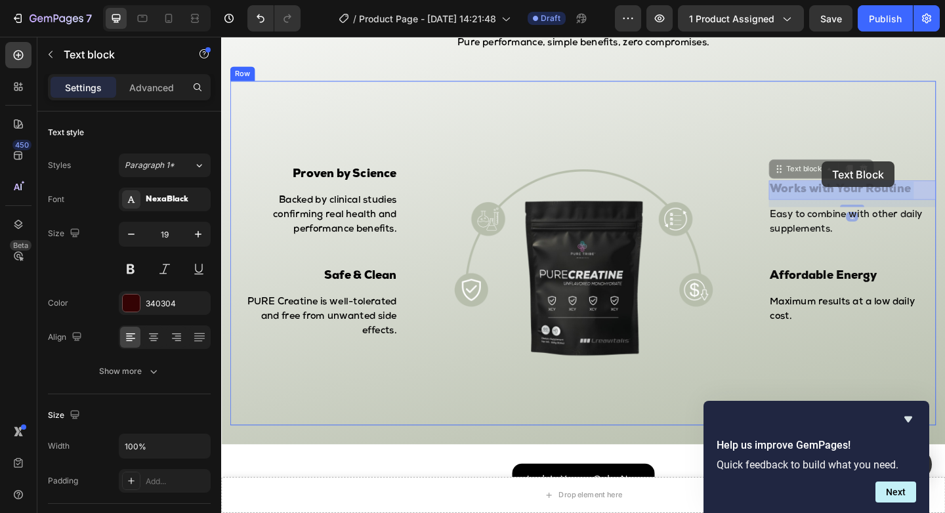
drag, startPoint x: 875, startPoint y: 183, endPoint x: 874, endPoint y: 173, distance: 9.9
click at [874, 173] on div "Header Drop element here Sticky ⁠⁠⁠⁠⁠⁠⁠ 4 Reasons to Choose PureCreatine Headin…" at bounding box center [614, 222] width 787 height 4374
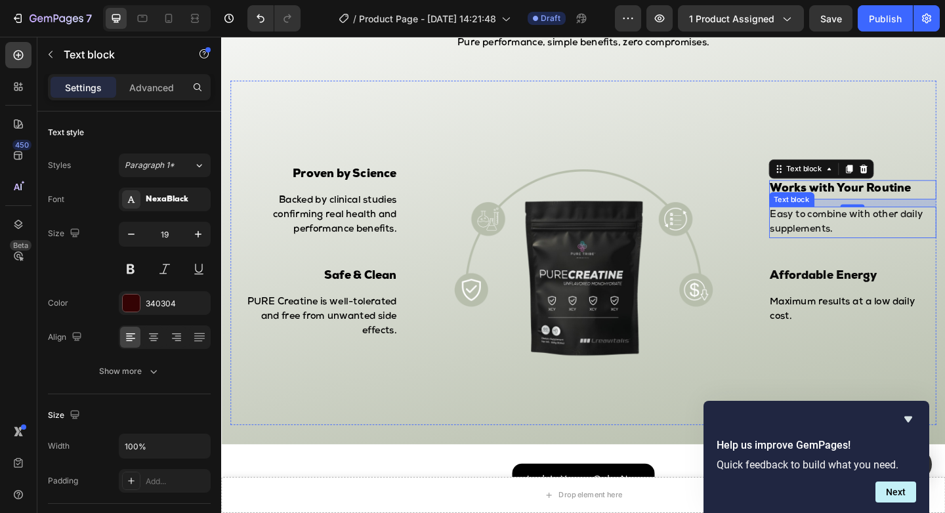
click at [857, 236] on p "Easy to combine with other daily supplements." at bounding box center [908, 238] width 180 height 31
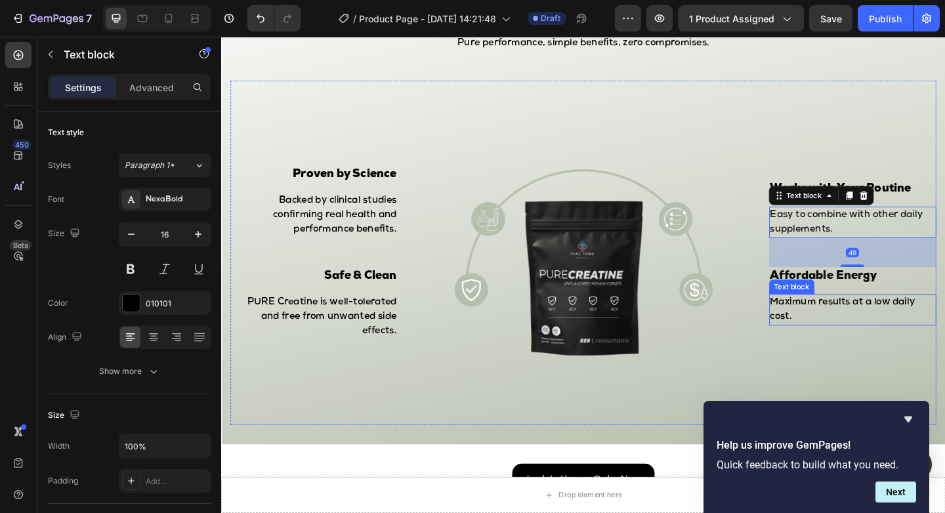
click at [848, 329] on span "Maximum results at a low daily cost." at bounding box center [896, 334] width 157 height 26
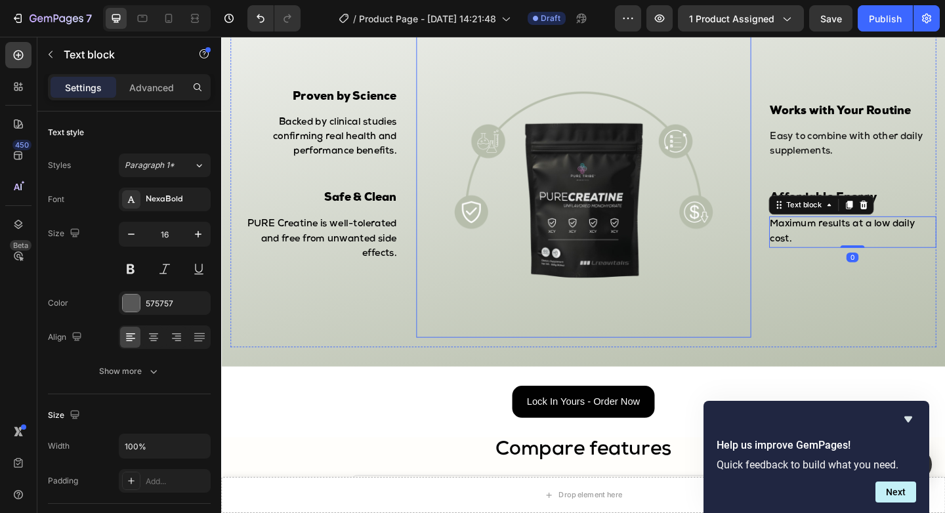
scroll to position [2088, 0]
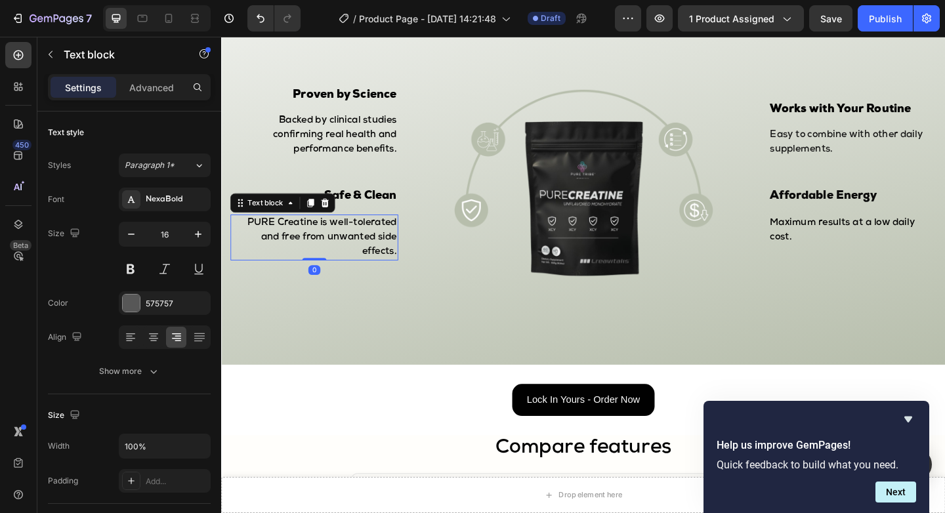
click at [278, 243] on span "PURE Creatine is well-tolerated and free from unwanted side effects." at bounding box center [330, 255] width 163 height 42
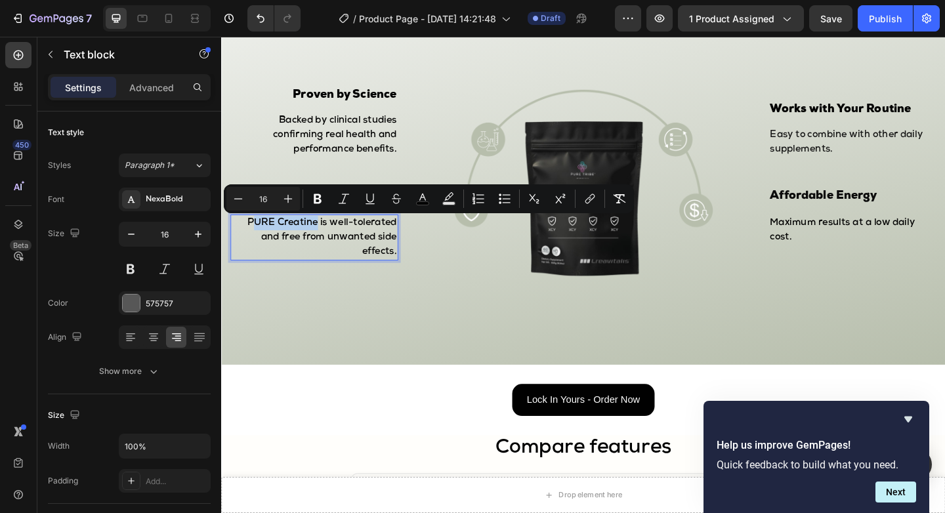
drag, startPoint x: 255, startPoint y: 236, endPoint x: 324, endPoint y: 238, distance: 69.6
click at [324, 238] on span "PURE Creatine is well-tolerated and free from unwanted side effects." at bounding box center [330, 255] width 163 height 42
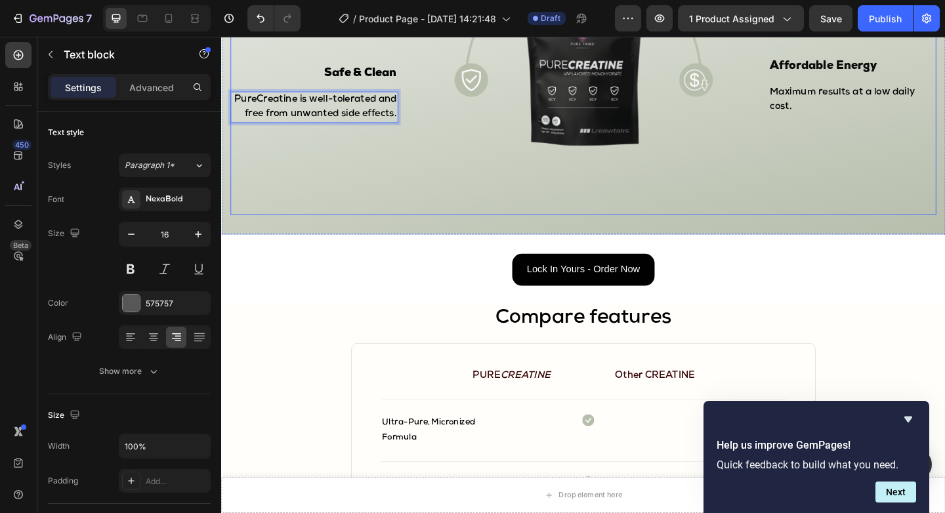
scroll to position [2384, 0]
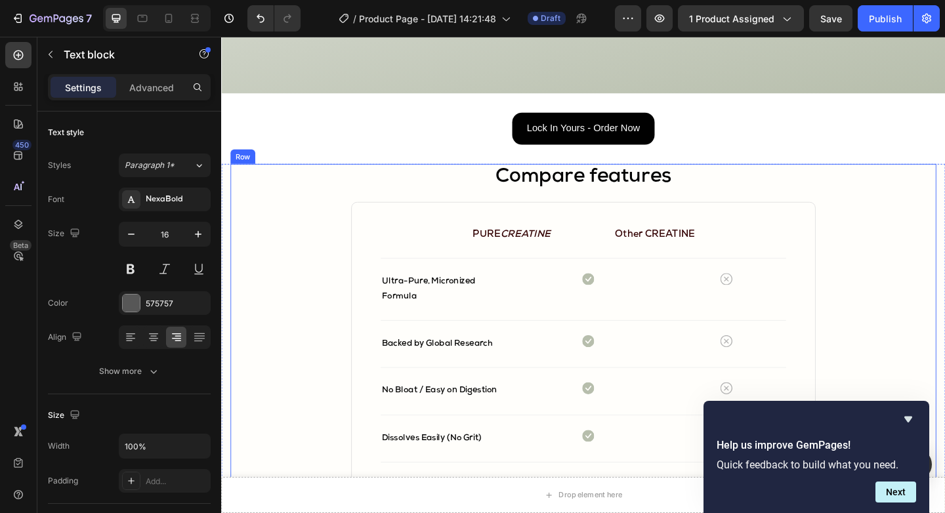
click at [289, 306] on div "Compare features Heading PURE CREATINE Text block Other CREATINE Text block Row…" at bounding box center [615, 434] width 768 height 518
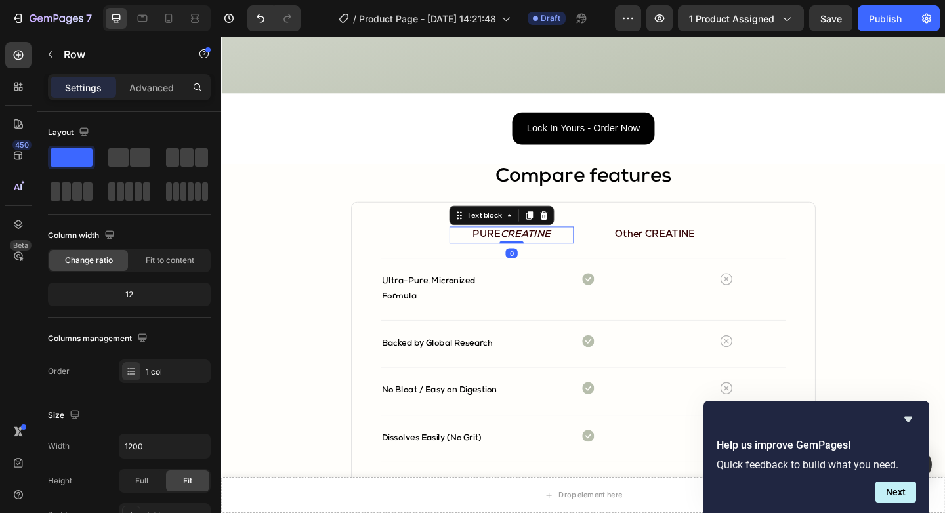
click at [527, 251] on icon "CREATINE" at bounding box center [552, 252] width 54 height 10
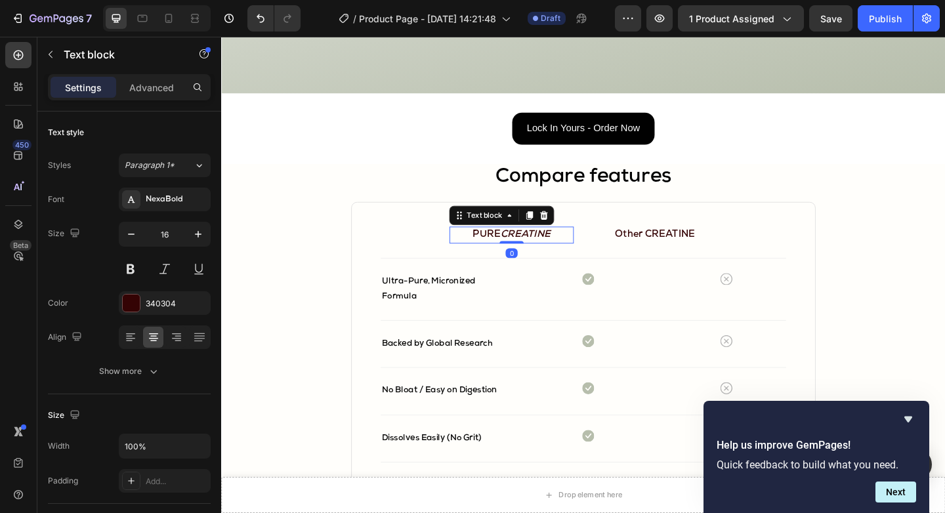
click at [526, 251] on icon "CREATINE" at bounding box center [552, 252] width 54 height 10
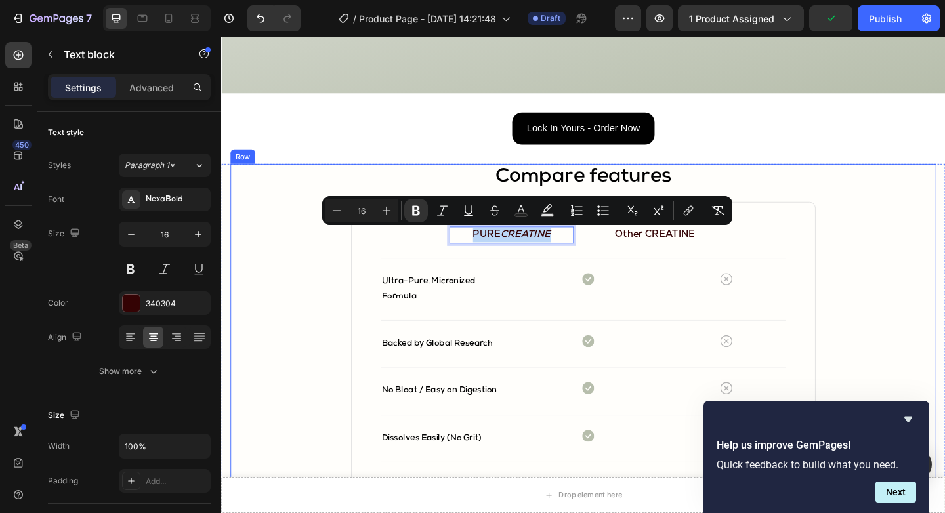
click at [300, 302] on div "Compare features Heading PURE CREATINE Text block 0 Other CREATINE Text block R…" at bounding box center [615, 434] width 768 height 518
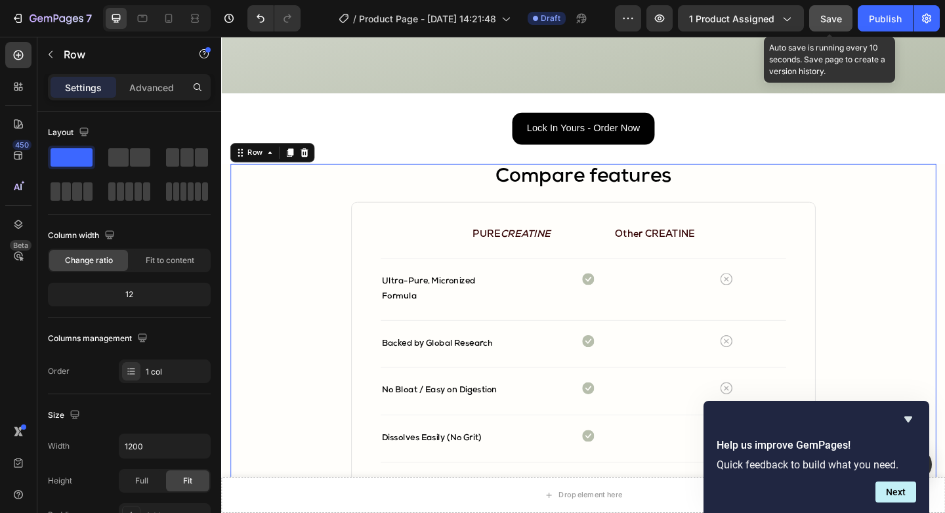
click at [820, 28] on button "Save" at bounding box center [830, 18] width 43 height 26
